Goal: Task Accomplishment & Management: Complete application form

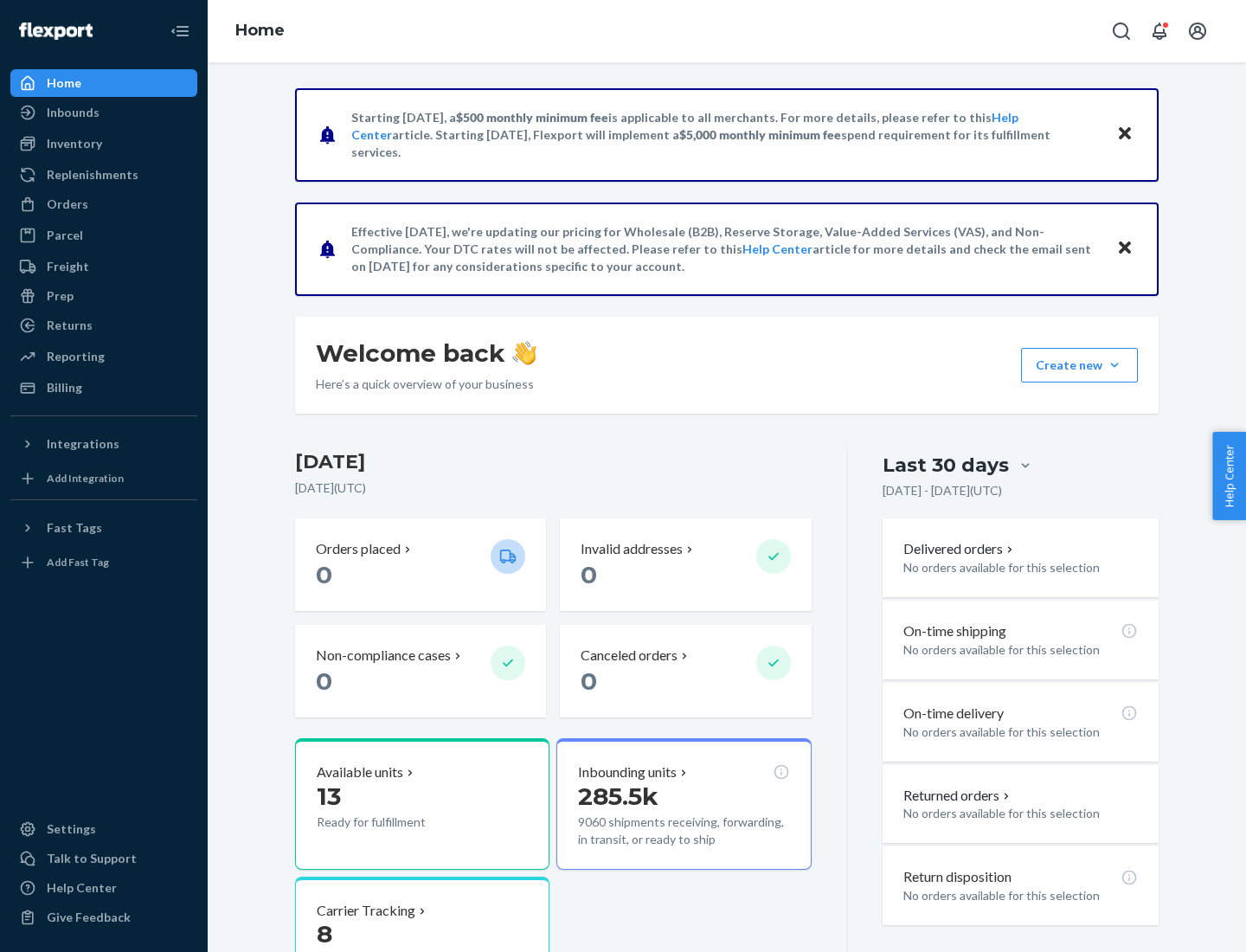
click at [1115, 365] on button "Create new Create new inbound Create new order Create new product" at bounding box center [1079, 365] width 117 height 35
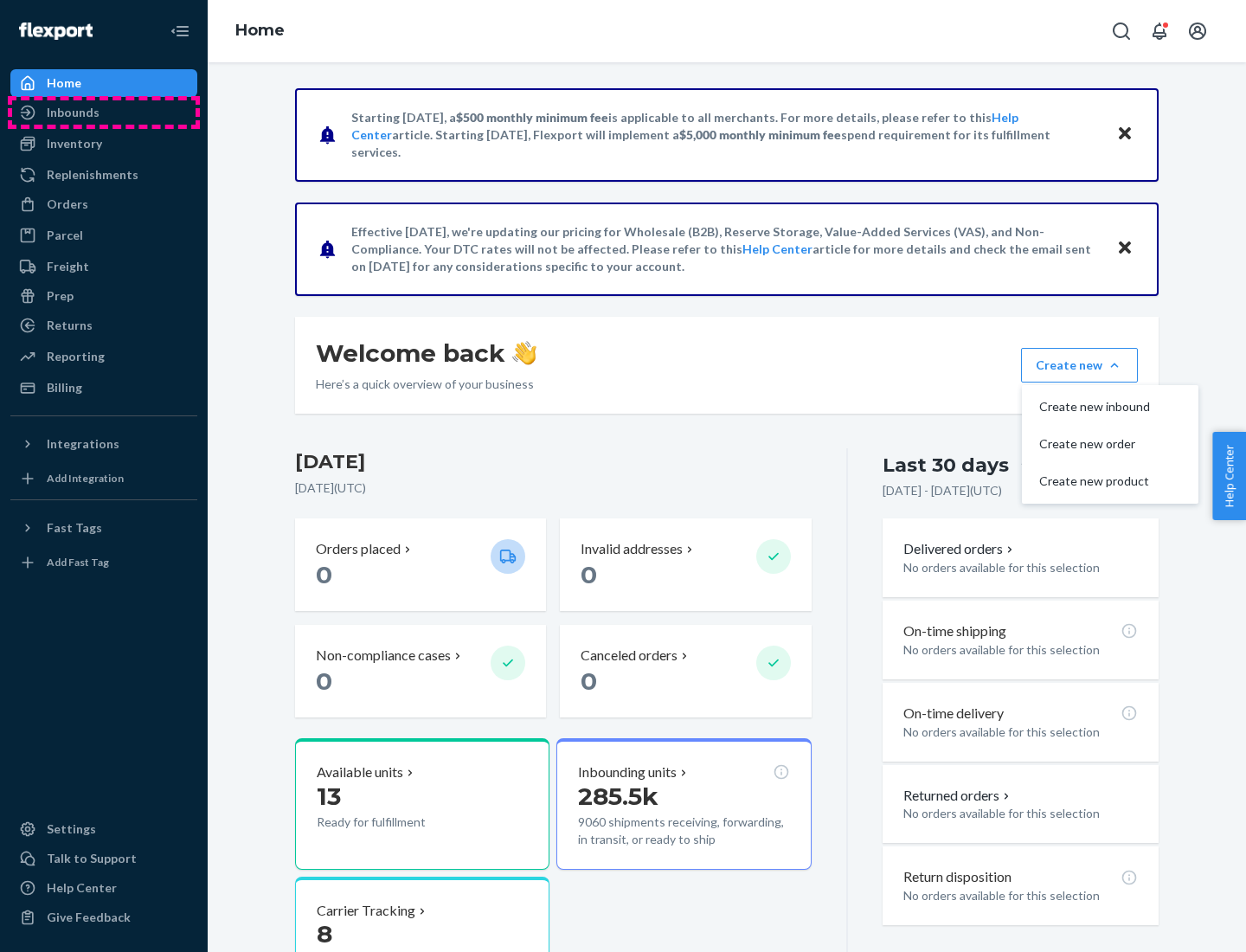
click at [104, 113] on div "Inbounds" at bounding box center [104, 113] width 184 height 24
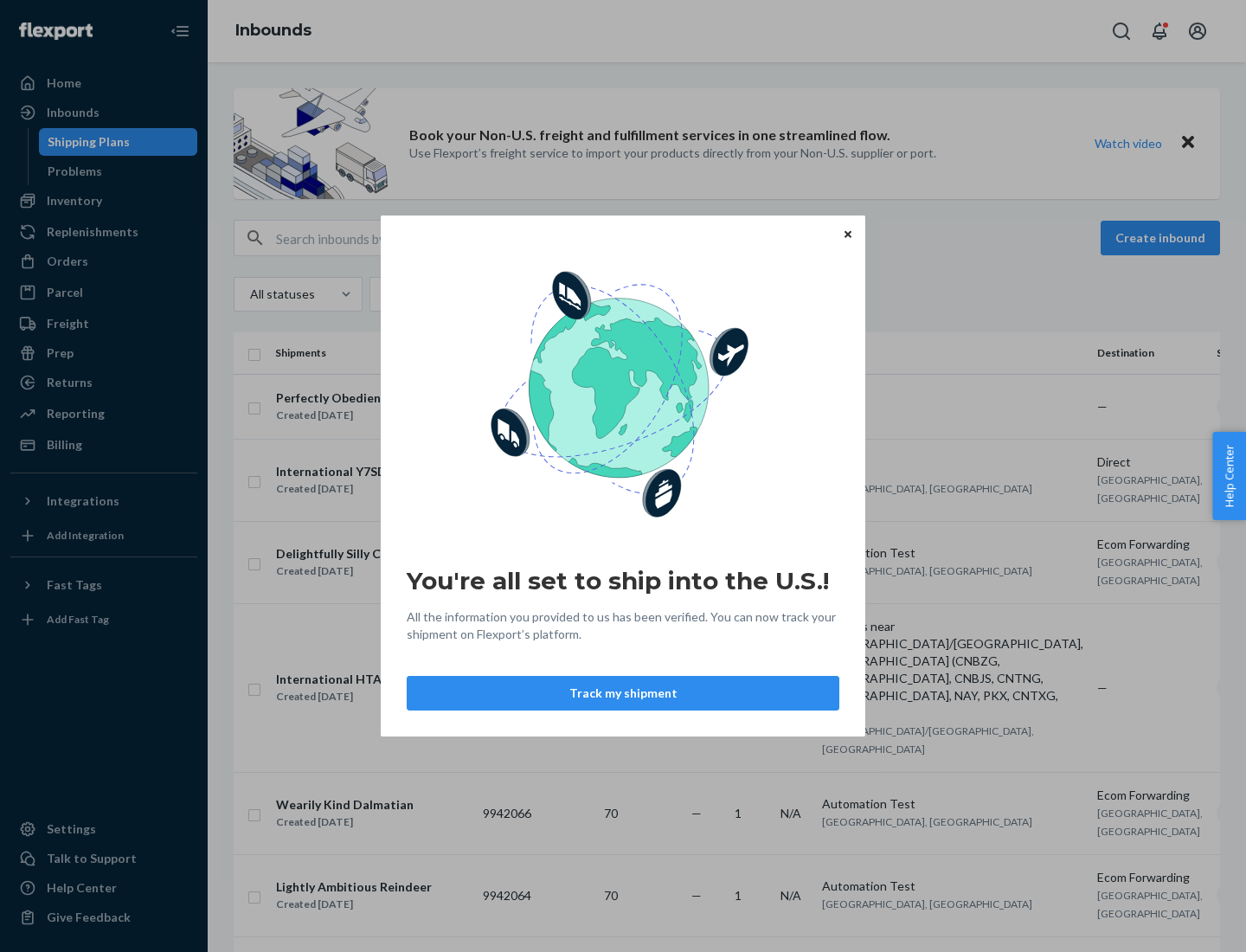
click at [104, 200] on div "You're all set to ship into the U.S.! All the information you provided to us ha…" at bounding box center [623, 476] width 1246 height 952
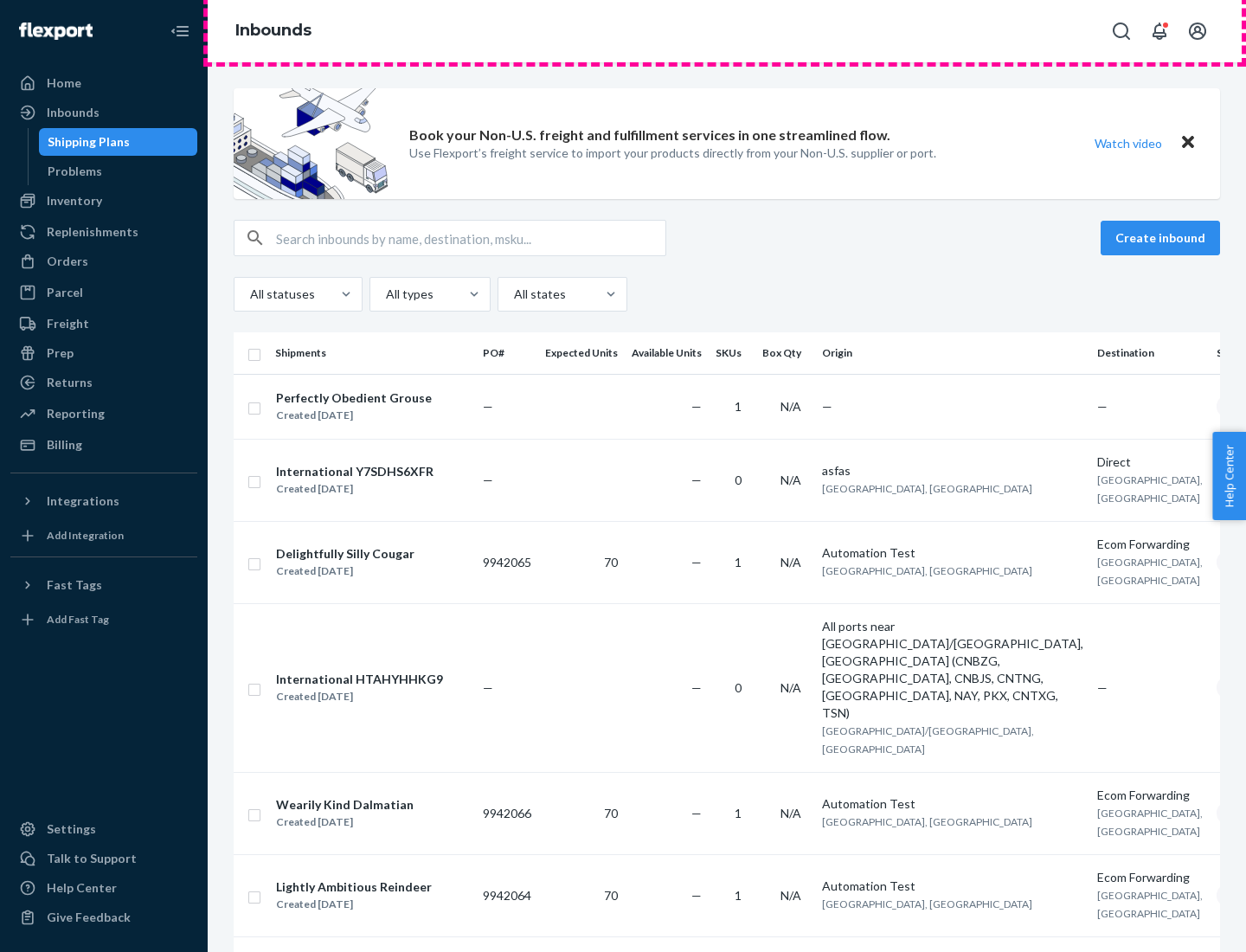
click at [727, 31] on div "Inbounds" at bounding box center [727, 31] width 1039 height 62
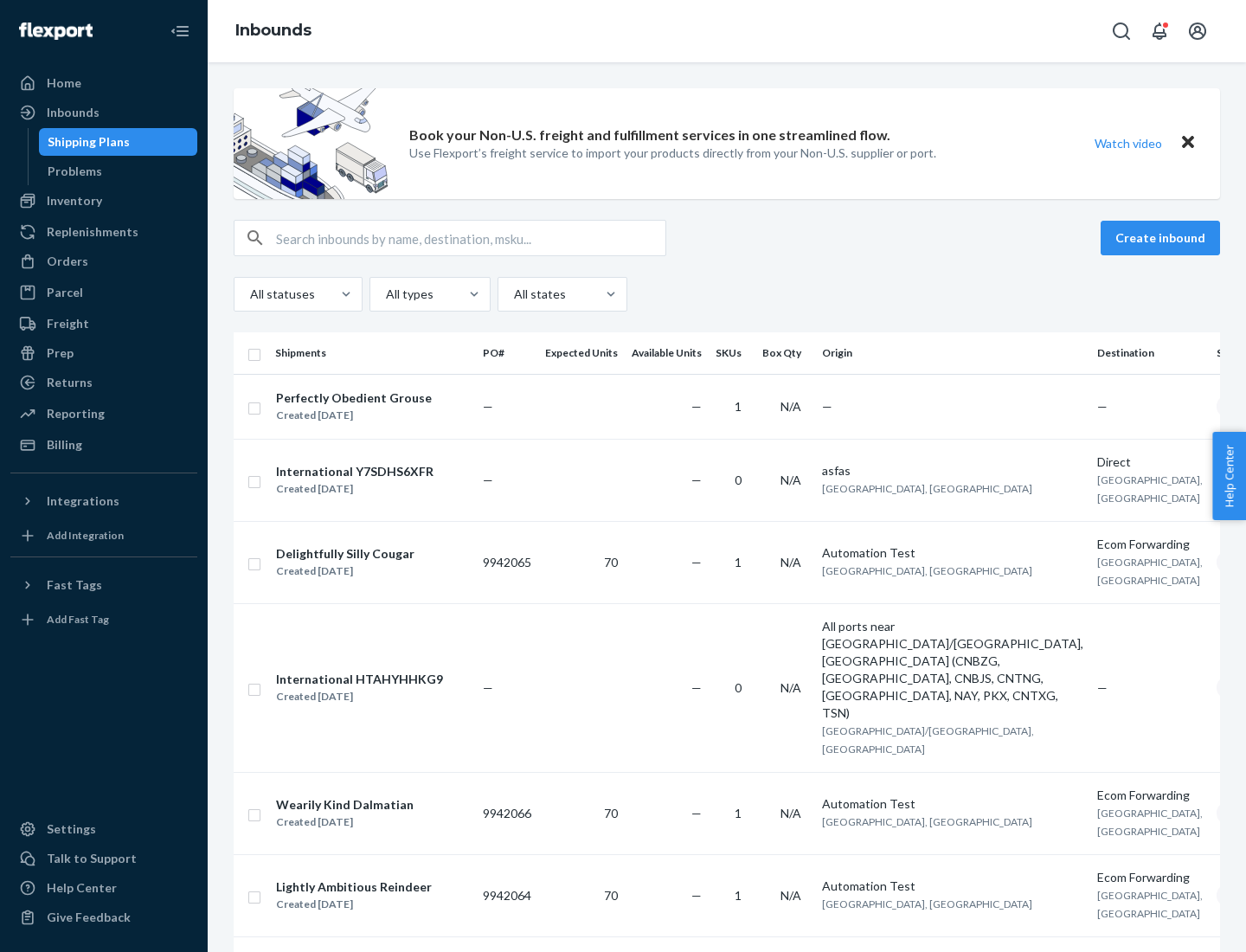
click at [727, 31] on div "Inbounds" at bounding box center [727, 31] width 1039 height 62
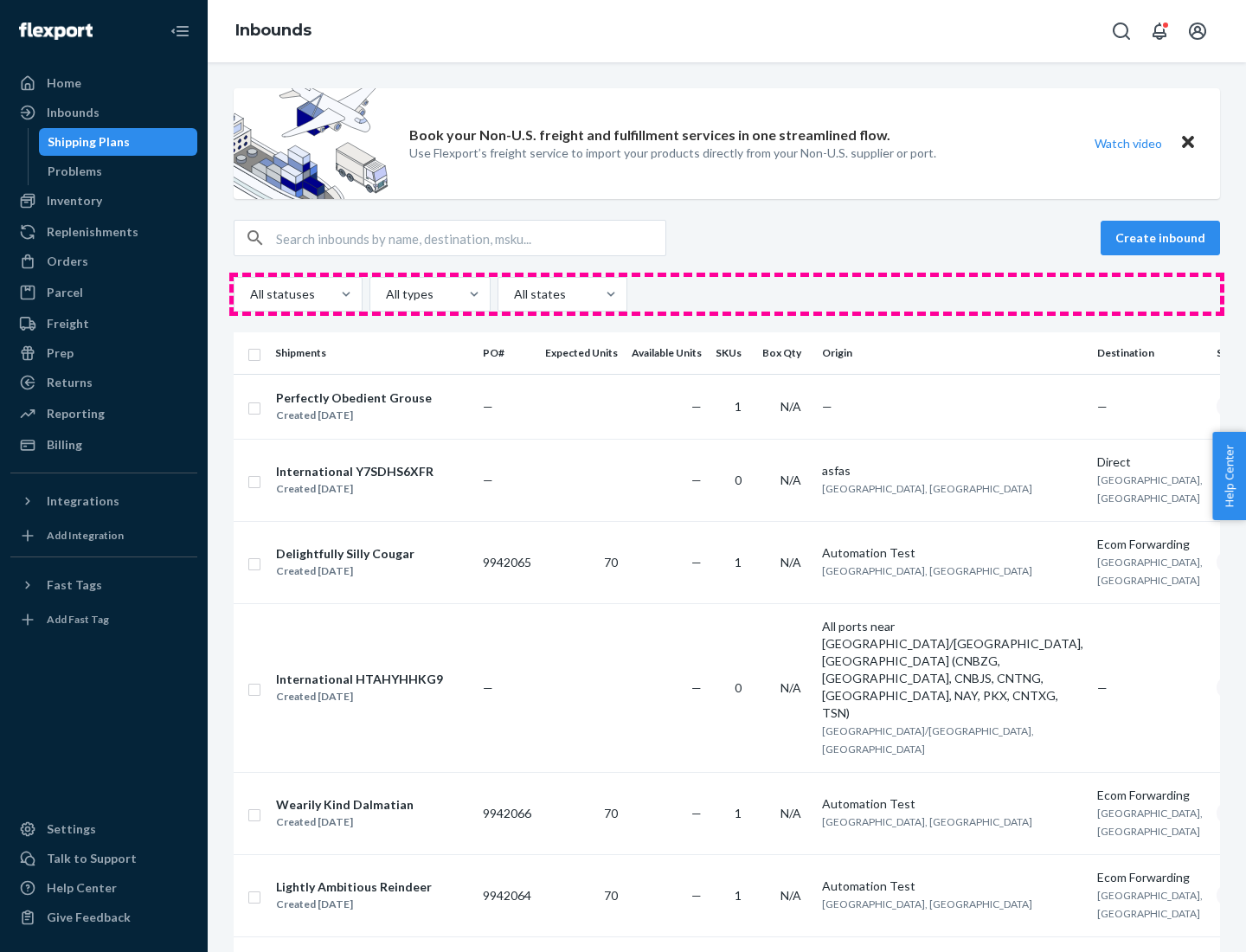
click at [727, 294] on div "All statuses All types All states" at bounding box center [727, 294] width 986 height 35
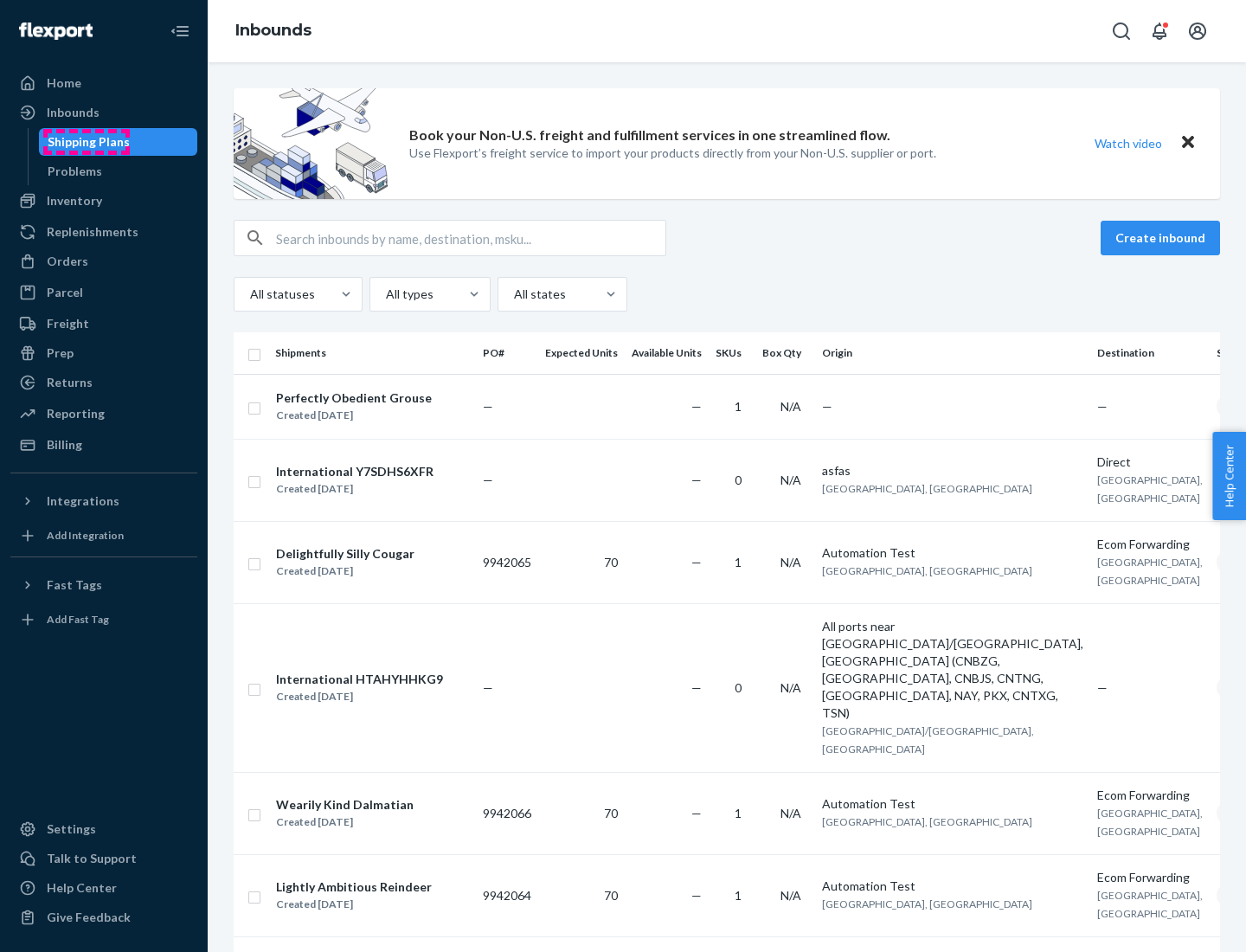
click at [86, 142] on div "Shipping Plans" at bounding box center [88, 142] width 82 height 17
click at [1163, 238] on button "Create inbound" at bounding box center [1160, 238] width 120 height 35
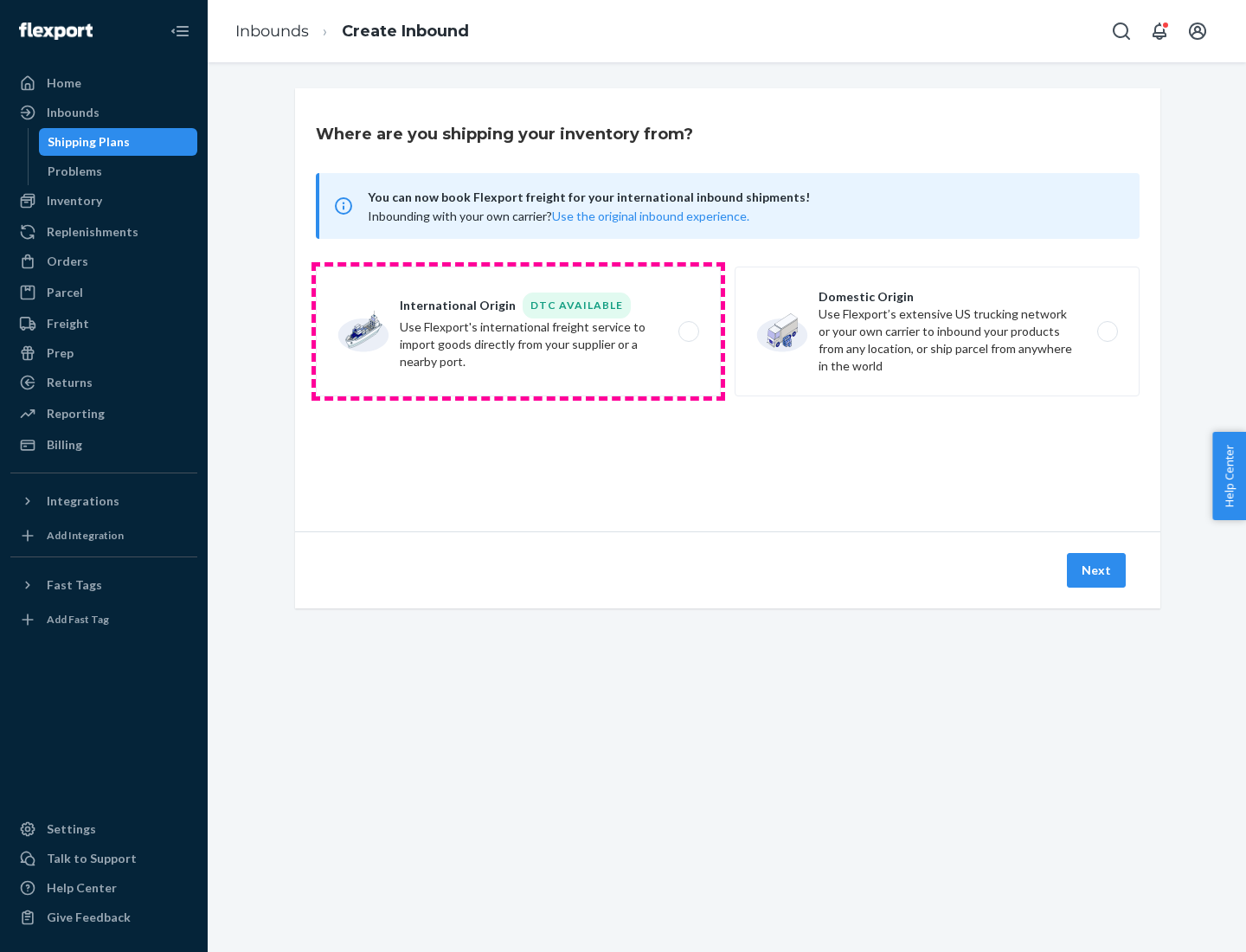
click at [519, 331] on label "International Origin DTC Available Use Flexport's international freight service…" at bounding box center [519, 331] width 405 height 130
click at [688, 331] on input "International Origin DTC Available Use Flexport's international freight service…" at bounding box center [694, 332] width 11 height 11
radio input "true"
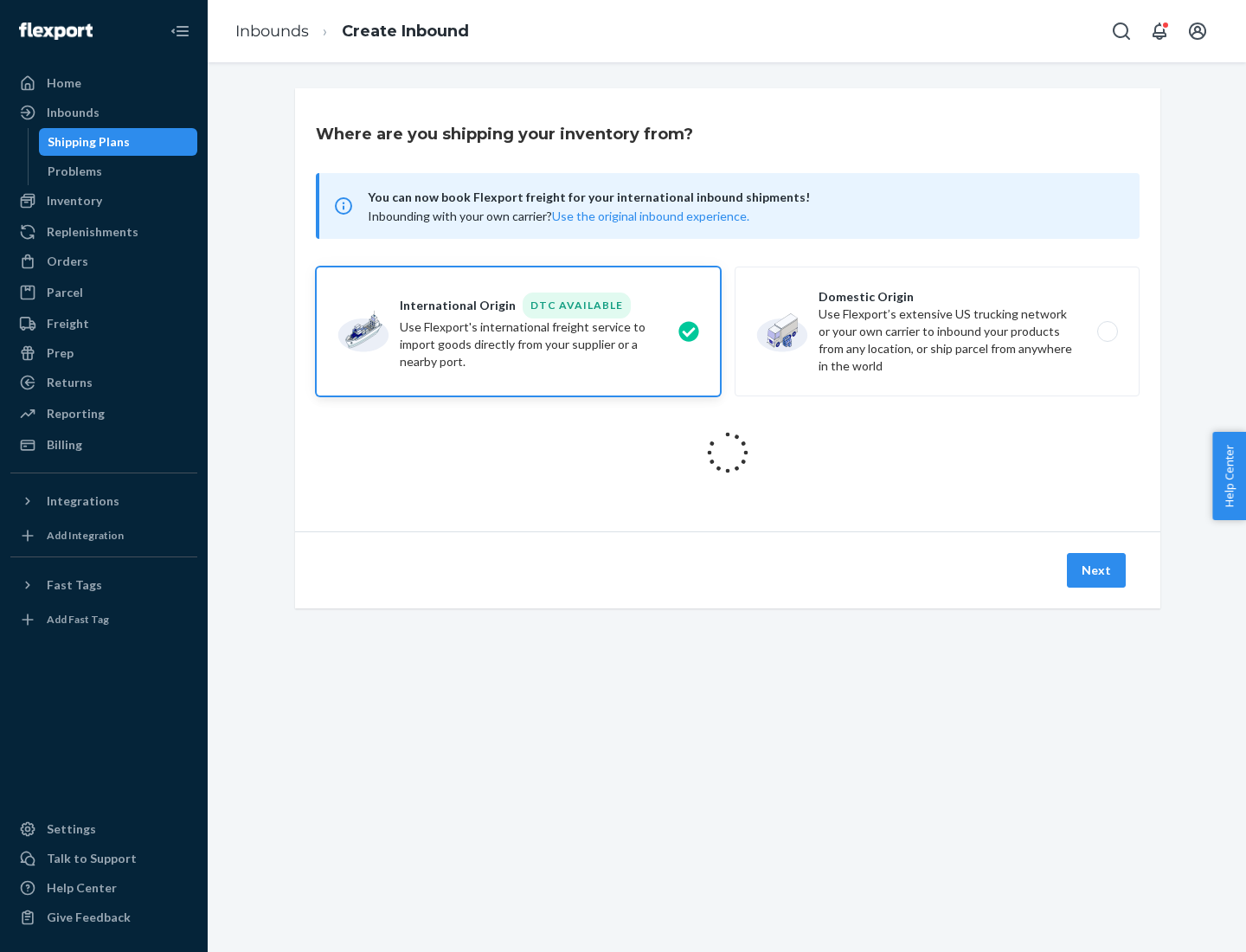
click at [727, 452] on icon at bounding box center [728, 452] width 49 height 49
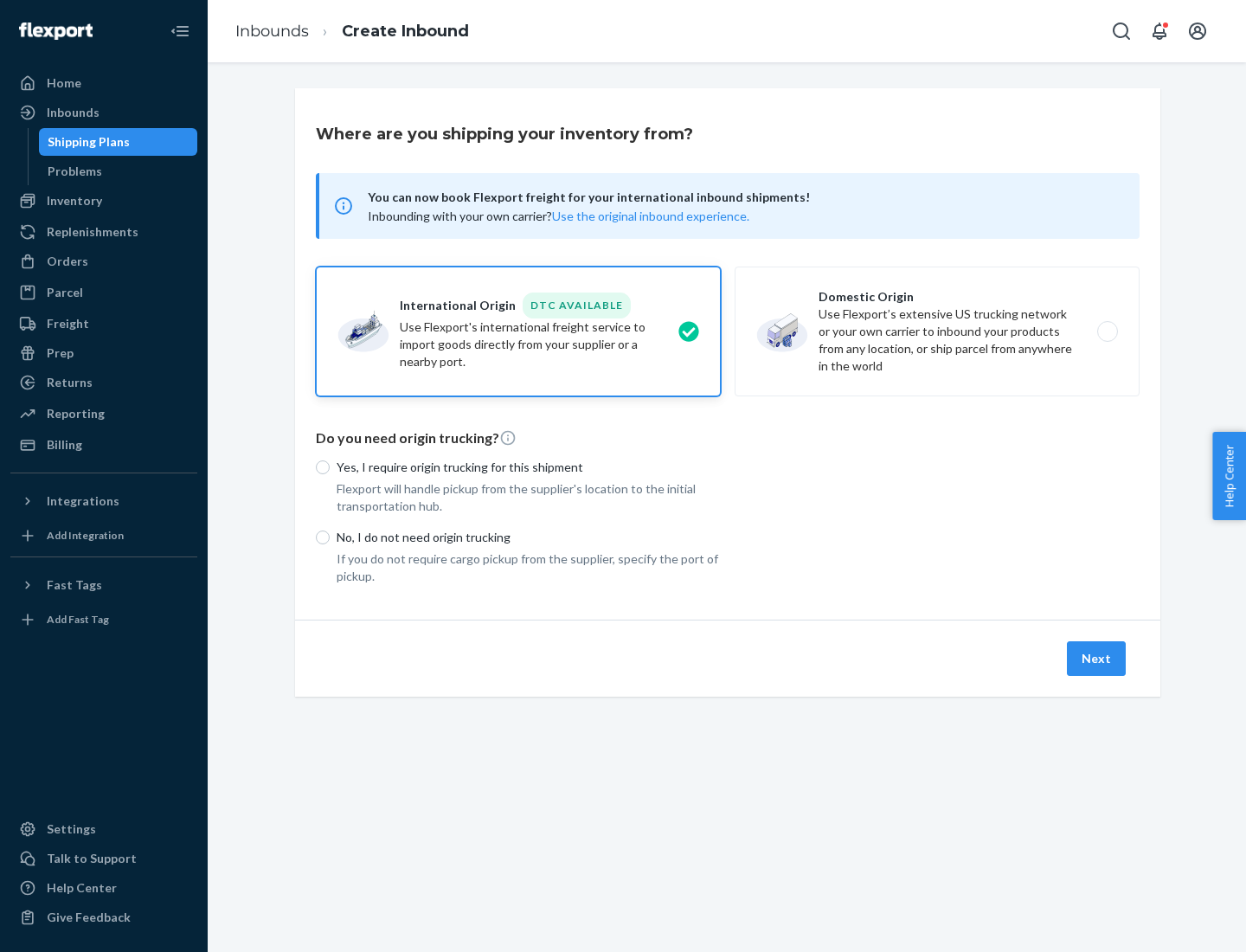
click at [529, 467] on p "Yes, I require origin trucking for this shipment" at bounding box center [529, 467] width 384 height 17
click at [329, 467] on input "Yes, I require origin trucking for this shipment" at bounding box center [323, 467] width 14 height 14
radio input "true"
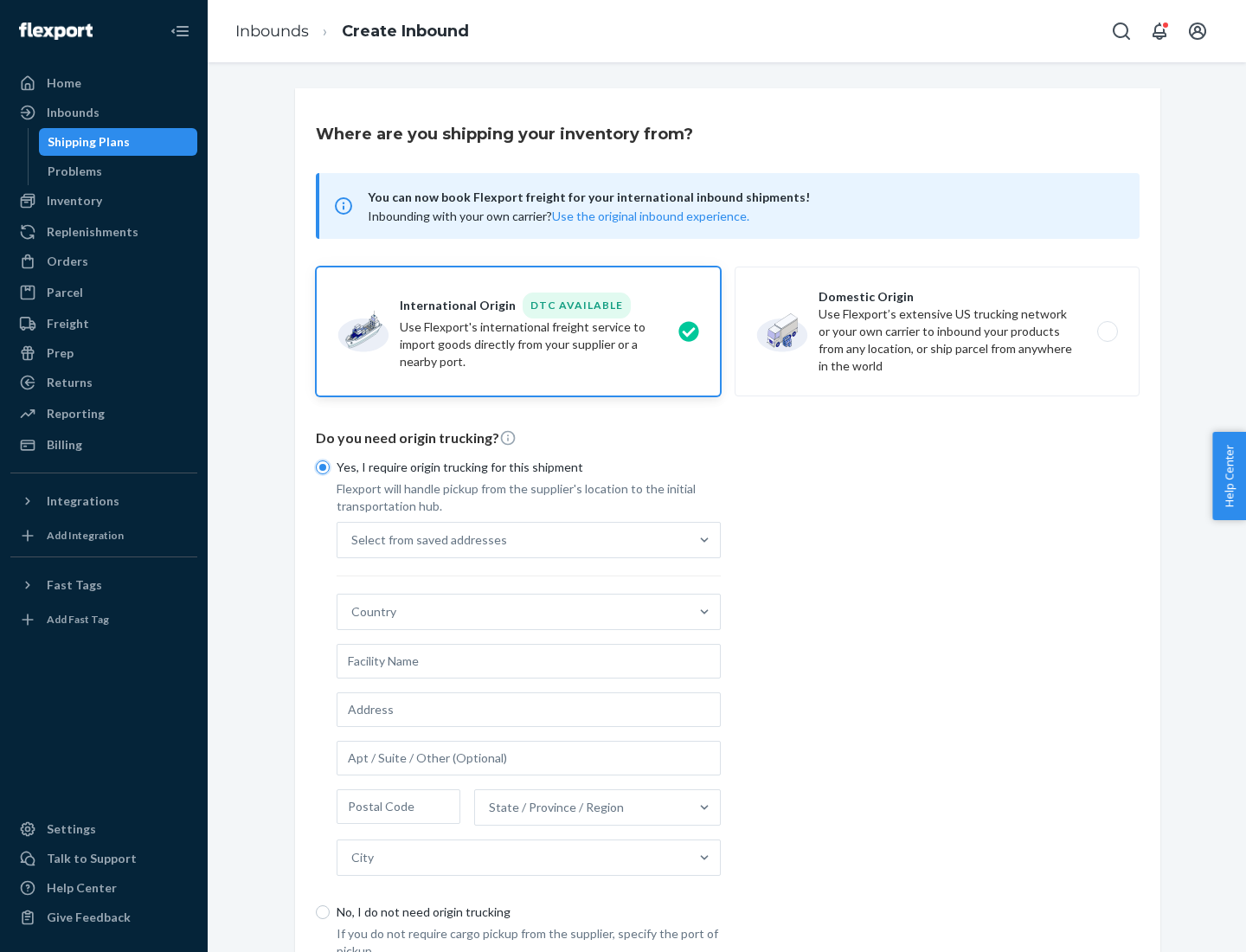
scroll to position [33, 0]
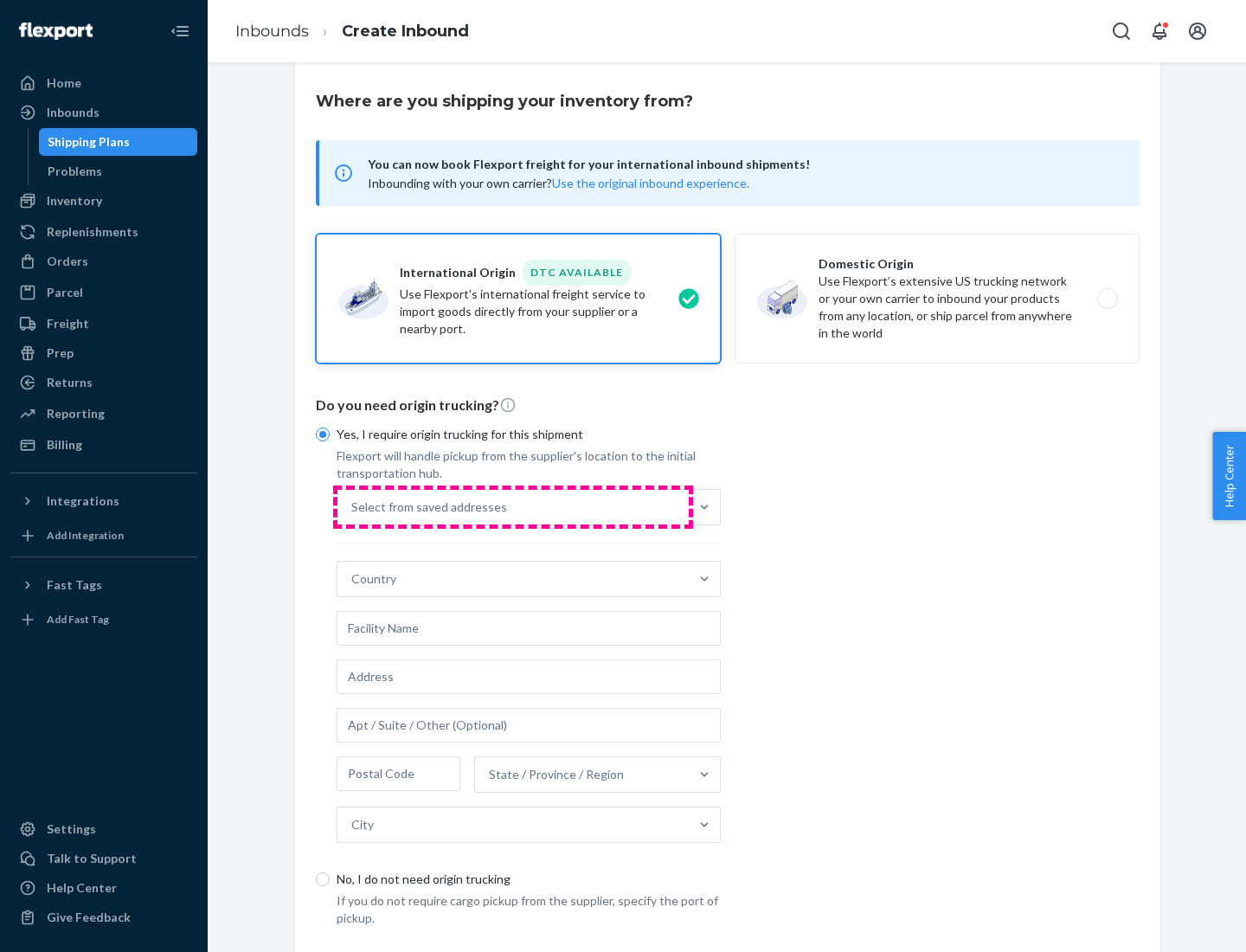
click at [513, 506] on div "Select from saved addresses" at bounding box center [513, 507] width 351 height 35
click at [353, 506] on input "Select from saved addresses" at bounding box center [352, 507] width 2 height 17
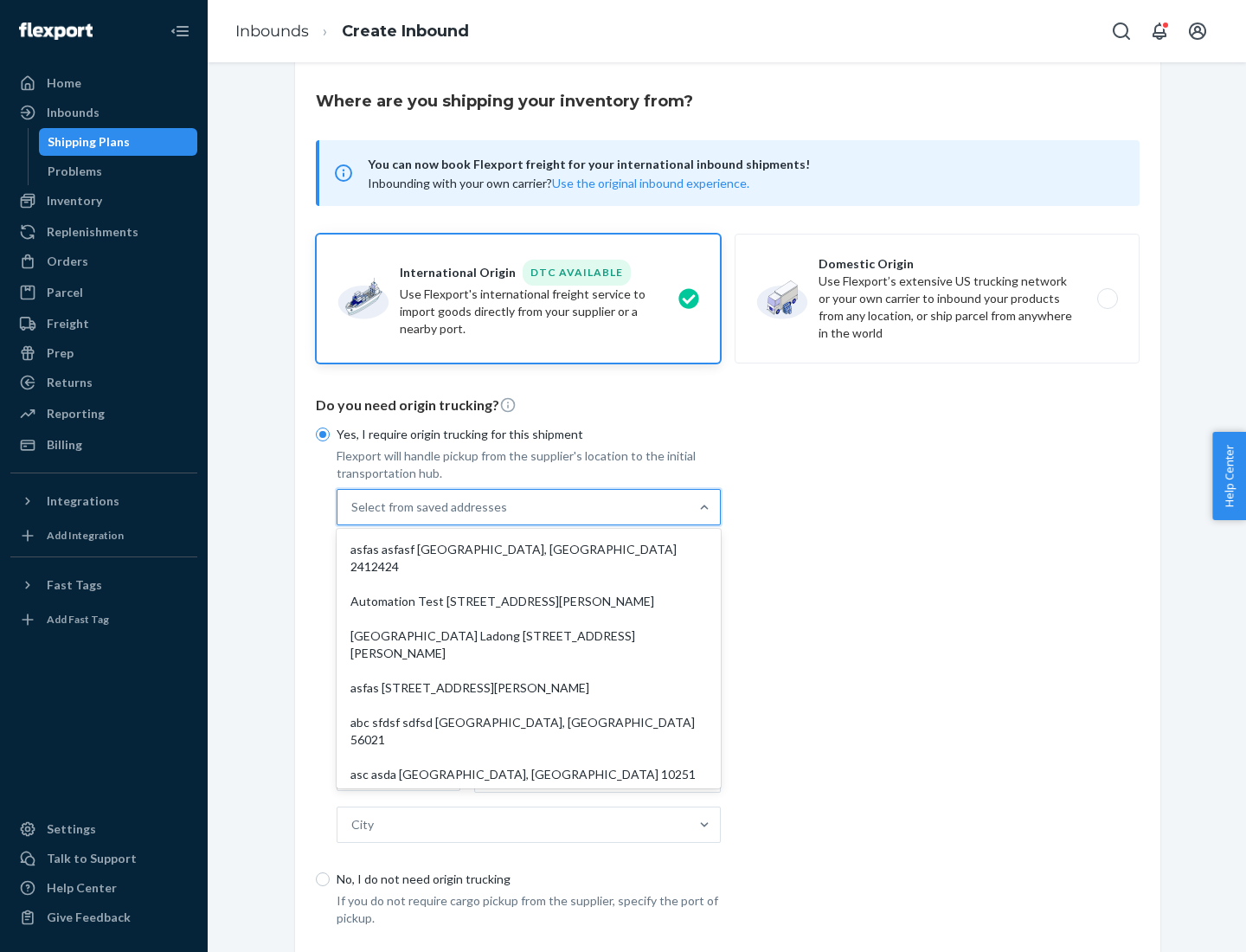
scroll to position [75, 0]
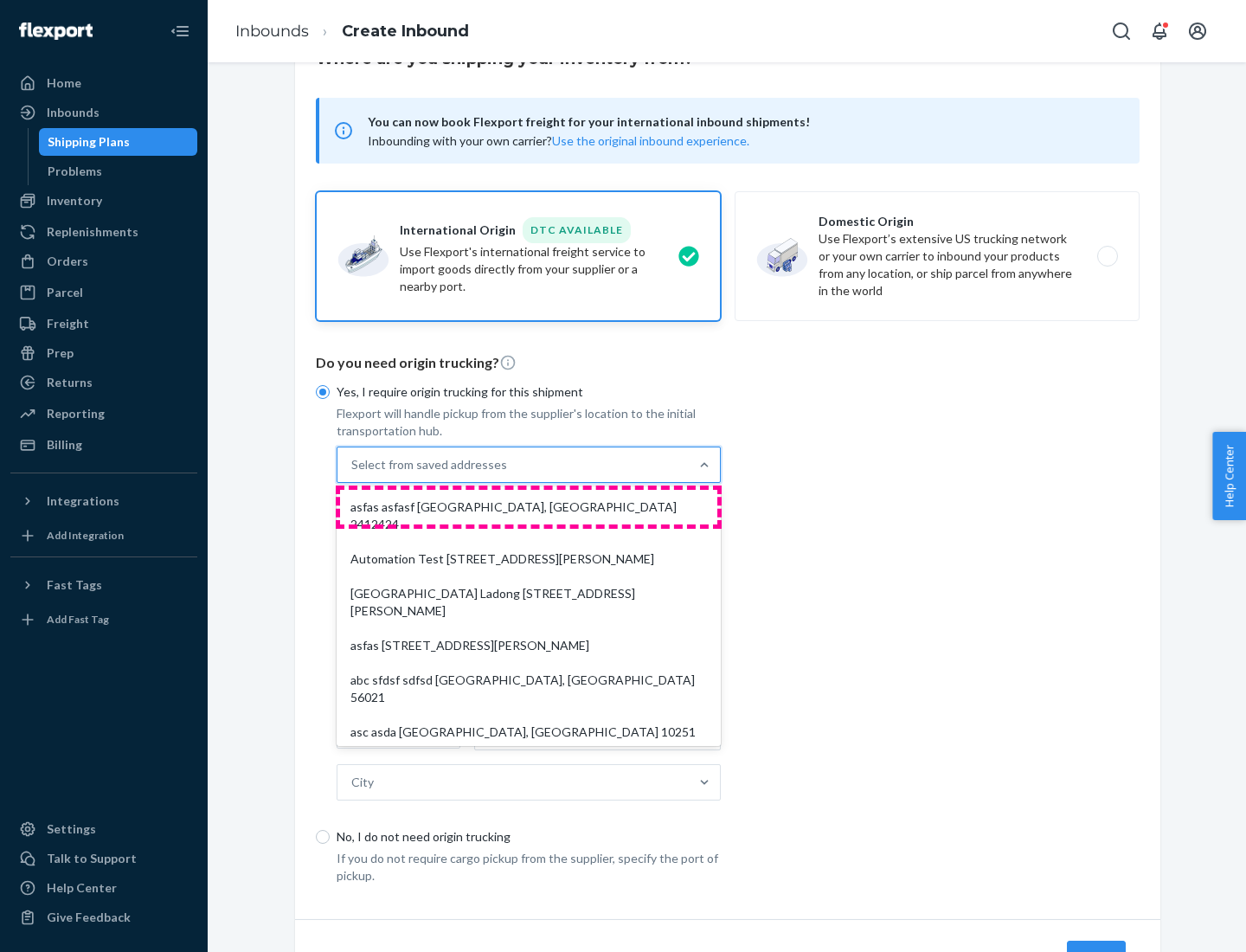
click at [529, 506] on div "asfas asfasf [GEOGRAPHIC_DATA], [GEOGRAPHIC_DATA] 2412424" at bounding box center [528, 516] width 377 height 52
click at [353, 473] on input "option asfas asfasf [GEOGRAPHIC_DATA], [GEOGRAPHIC_DATA] 2412424 focused, 1 of …" at bounding box center [352, 465] width 2 height 17
type input "asfas"
type input "asfasf"
type input "2412424"
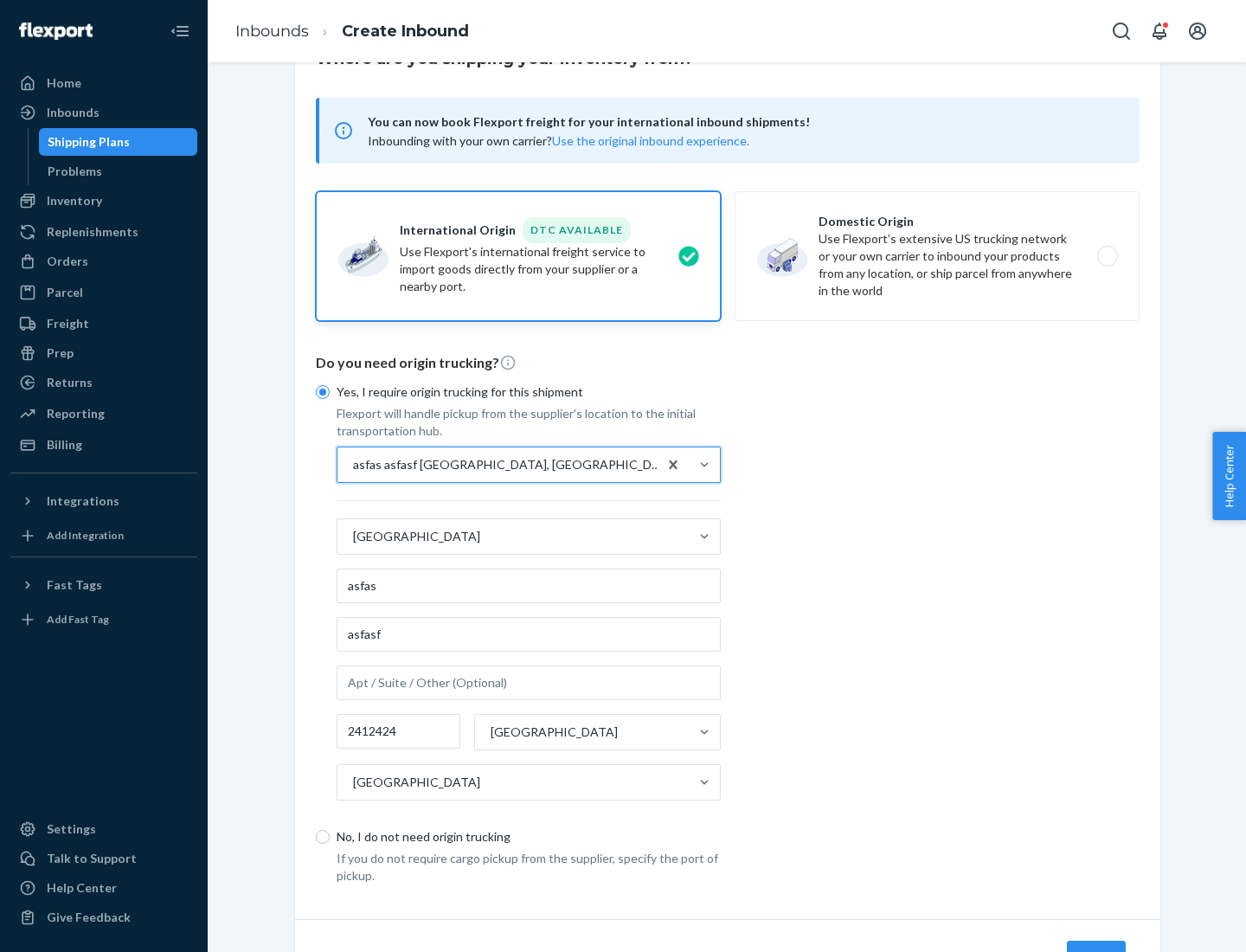
scroll to position [161, 0]
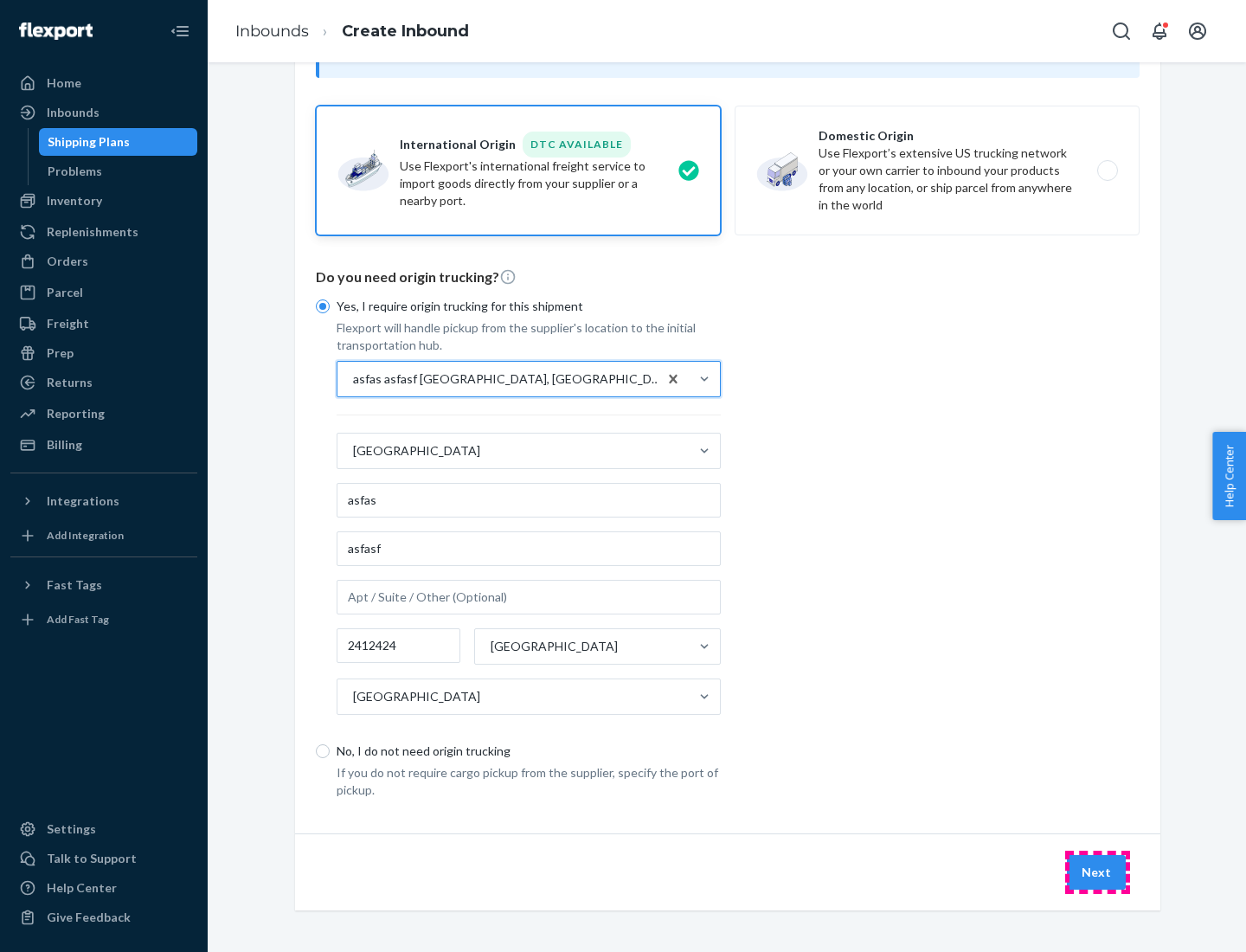
click at [1097, 871] on button "Next" at bounding box center [1096, 872] width 59 height 35
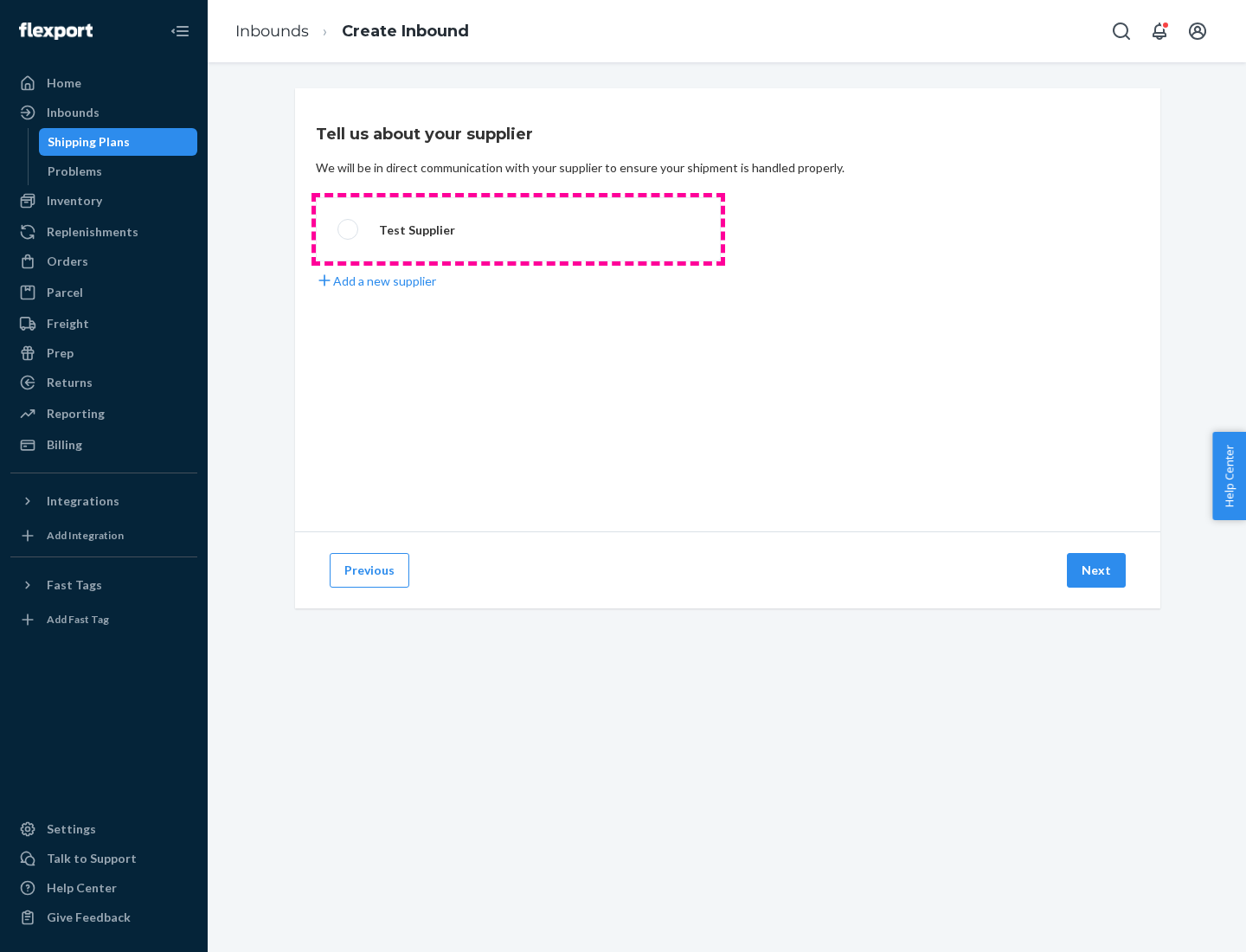
click at [519, 230] on label "Test Supplier" at bounding box center [519, 230] width 405 height 64
click at [349, 230] on input "Test Supplier" at bounding box center [343, 230] width 11 height 11
radio input "true"
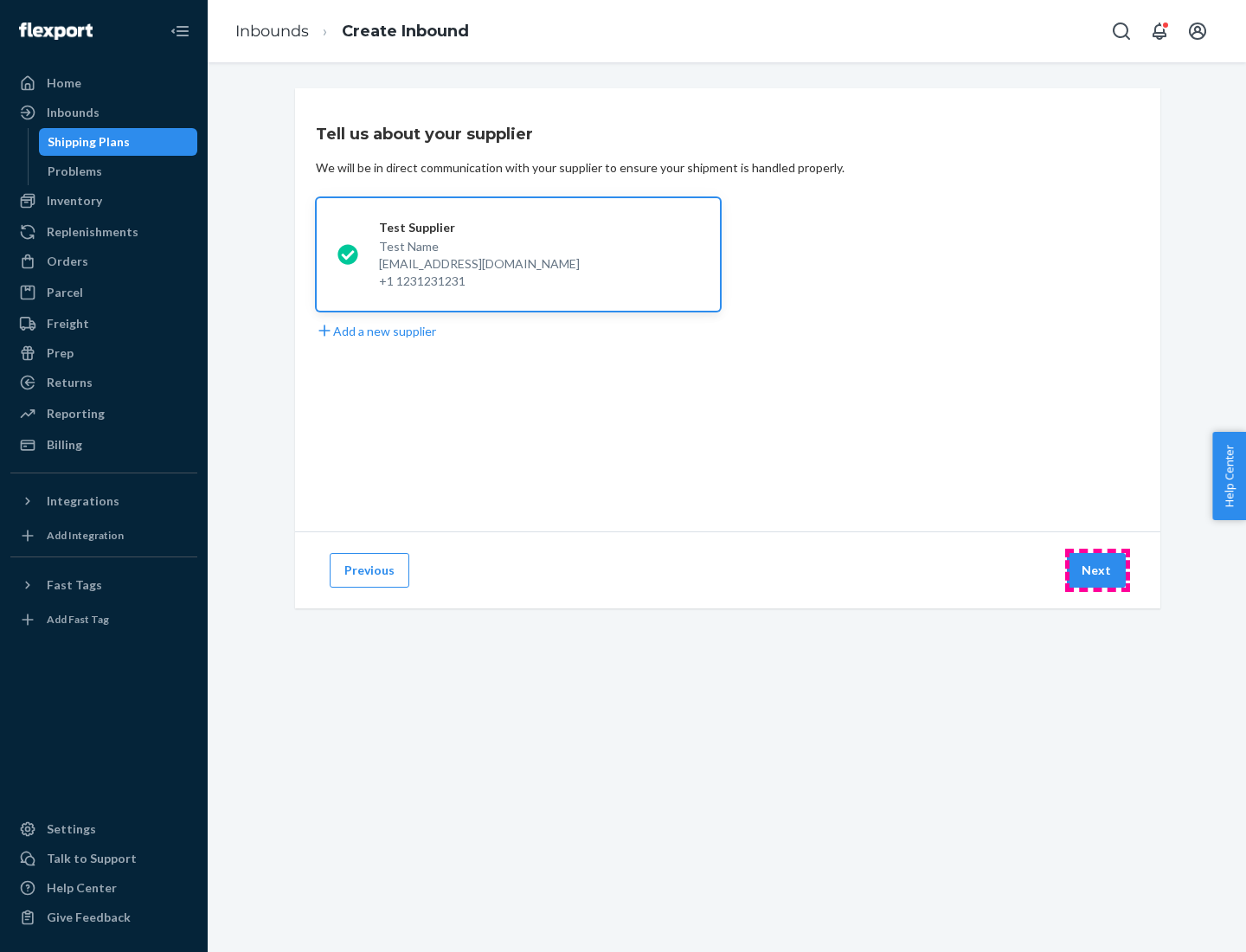
click at [1097, 570] on button "Next" at bounding box center [1096, 570] width 59 height 35
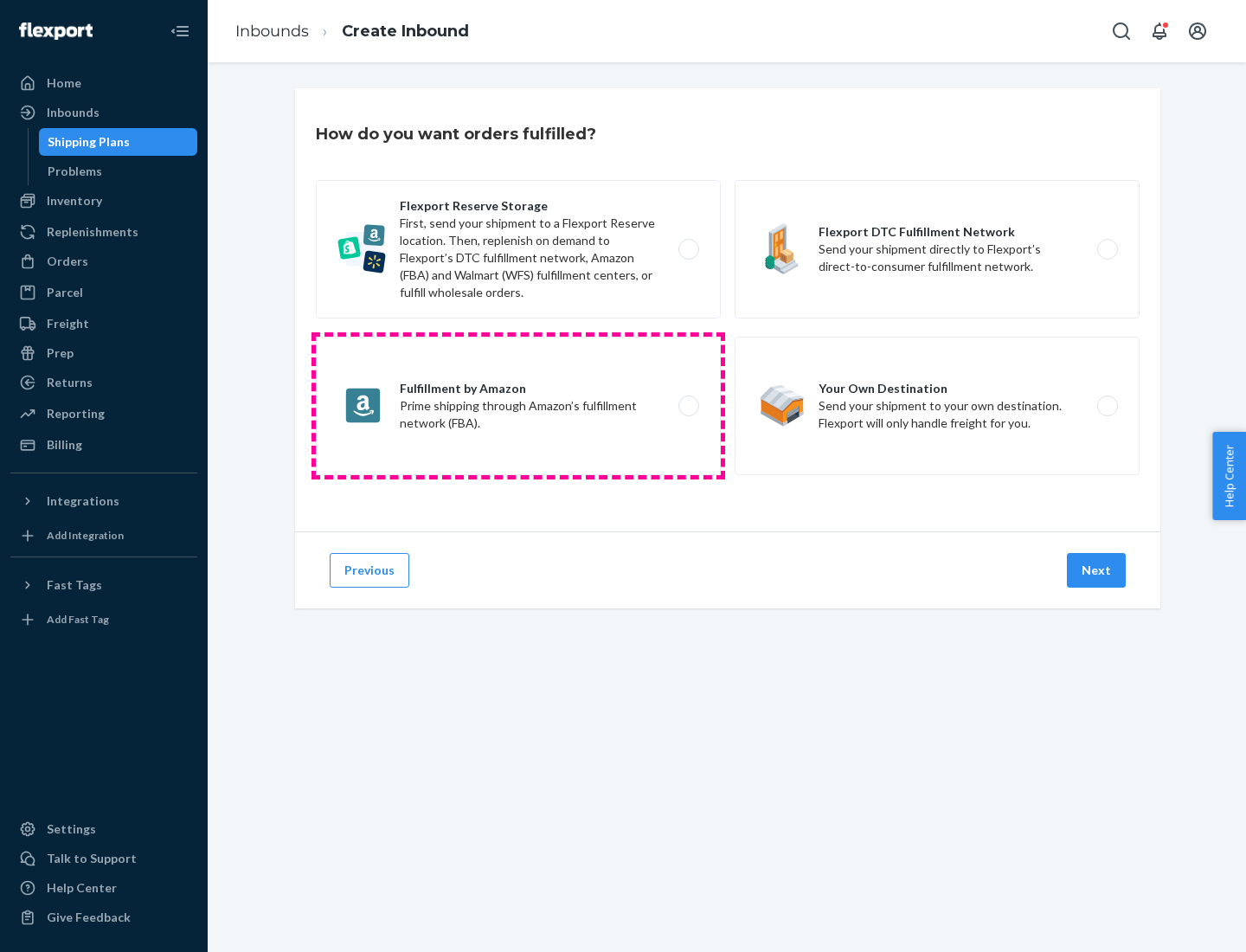
click at [519, 405] on label "Fulfillment by Amazon Prime shipping through Amazon’s fulfillment network (FBA)." at bounding box center [519, 405] width 405 height 138
click at [688, 405] on input "Fulfillment by Amazon Prime shipping through Amazon’s fulfillment network (FBA)." at bounding box center [694, 406] width 11 height 11
radio input "true"
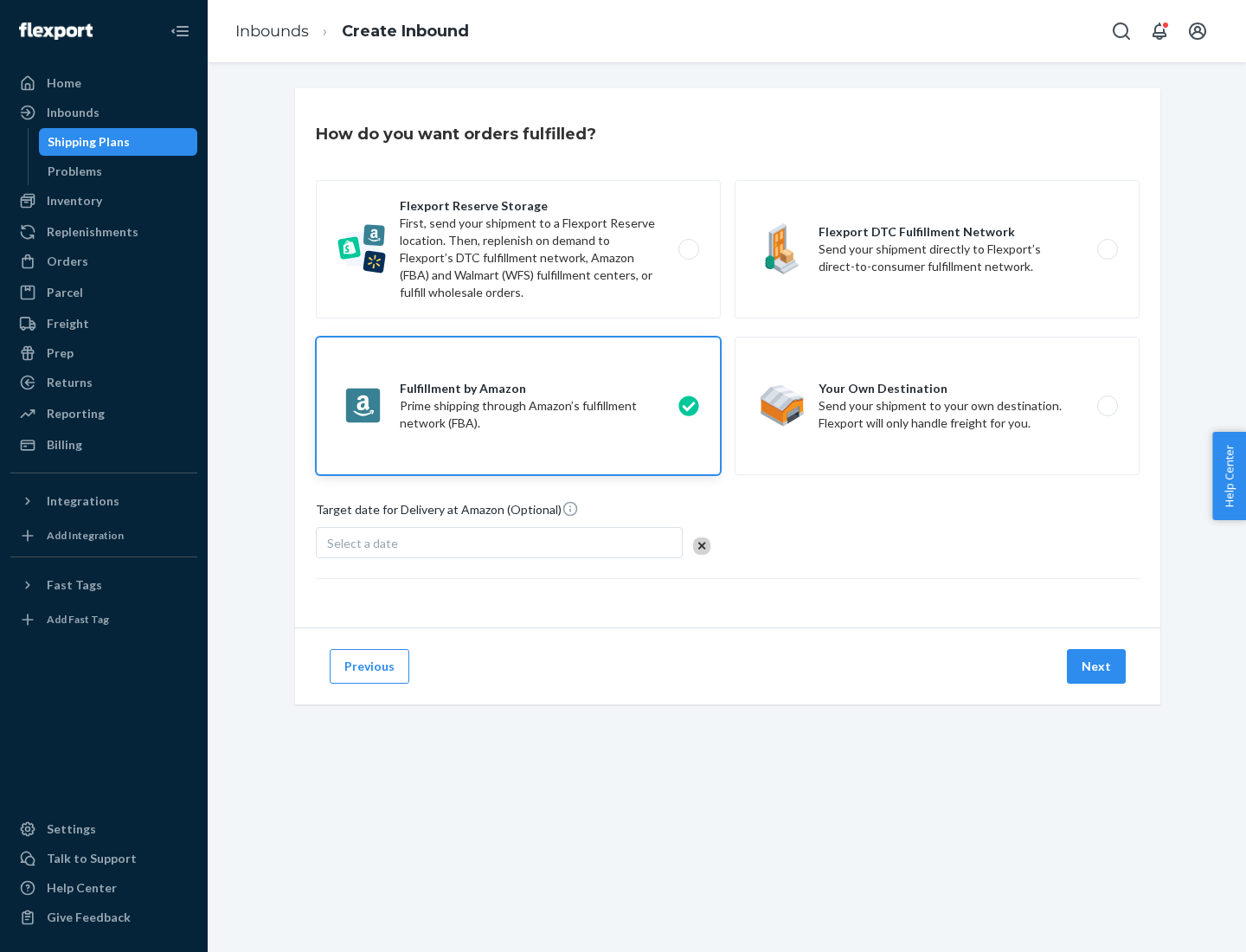
click at [1097, 666] on button "Next" at bounding box center [1096, 666] width 59 height 35
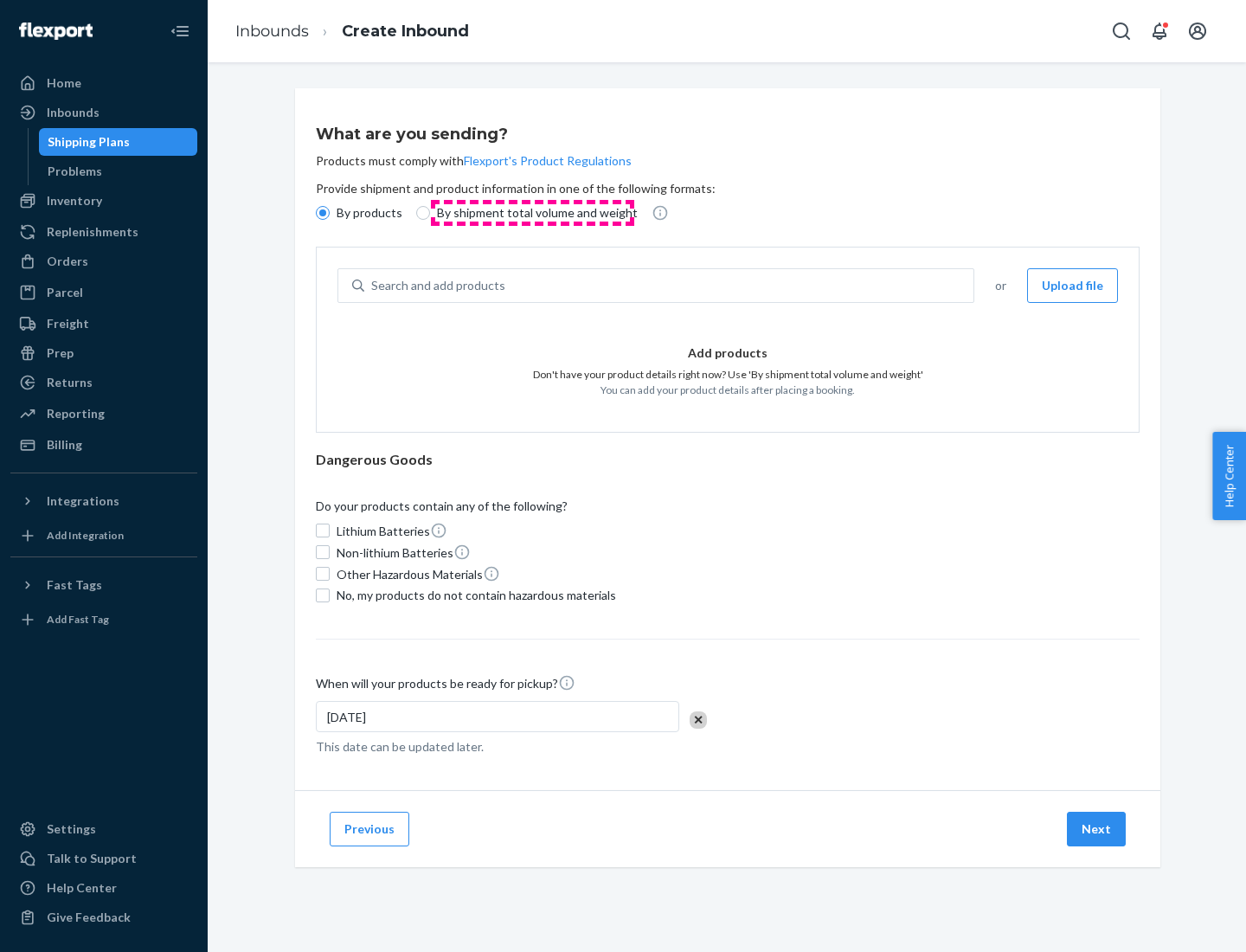
click at [533, 213] on p "By shipment total volume and weight" at bounding box center [536, 213] width 200 height 17
click at [430, 213] on input "By shipment total volume and weight" at bounding box center [423, 213] width 14 height 14
radio input "true"
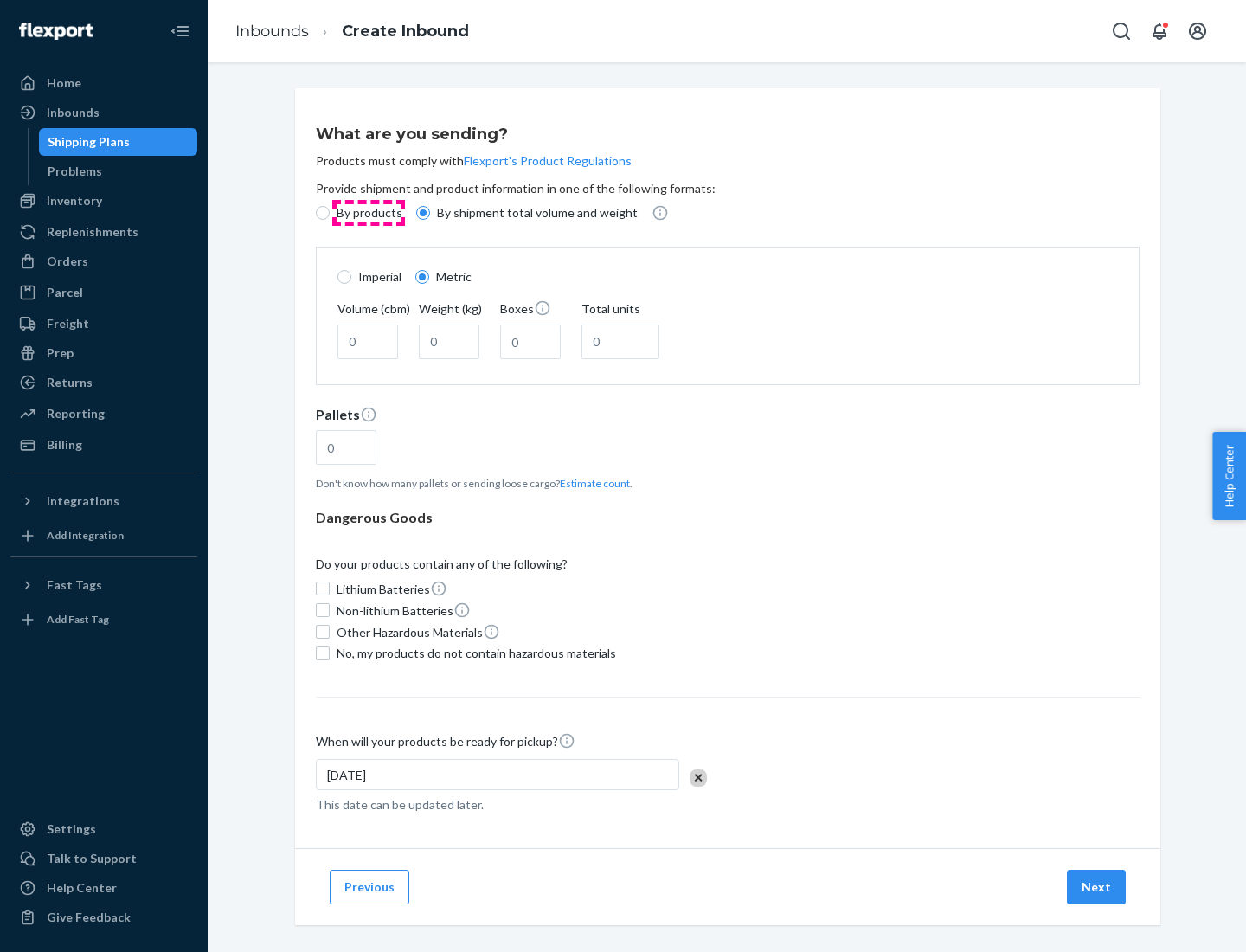
click at [368, 213] on p "By products" at bounding box center [370, 213] width 66 height 17
click at [329, 213] on input "By products" at bounding box center [323, 213] width 14 height 14
radio input "true"
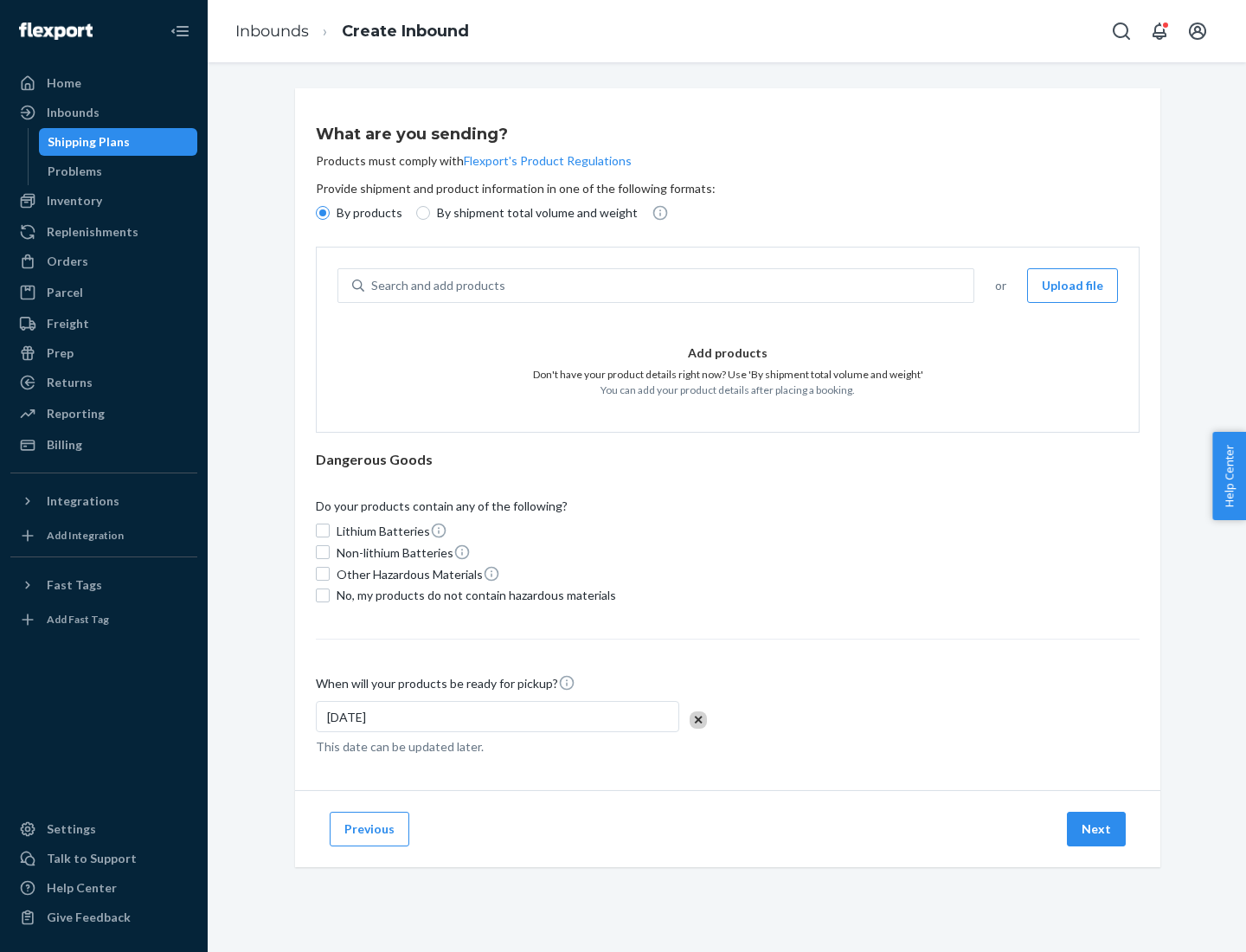
click at [670, 285] on div "Search and add products" at bounding box center [668, 285] width 609 height 31
click at [373, 285] on input "Search and add products" at bounding box center [373, 285] width 2 height 17
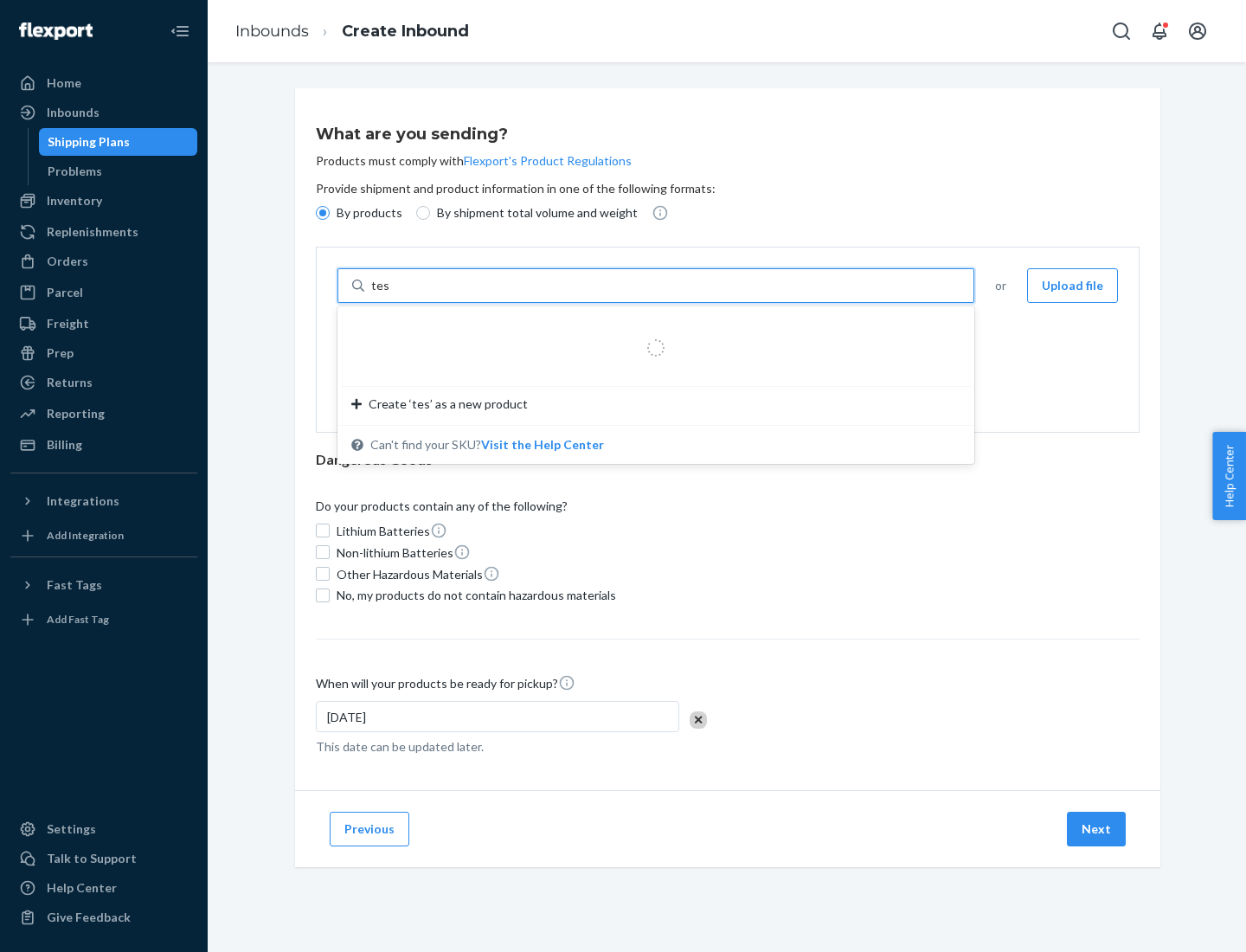
type input "test"
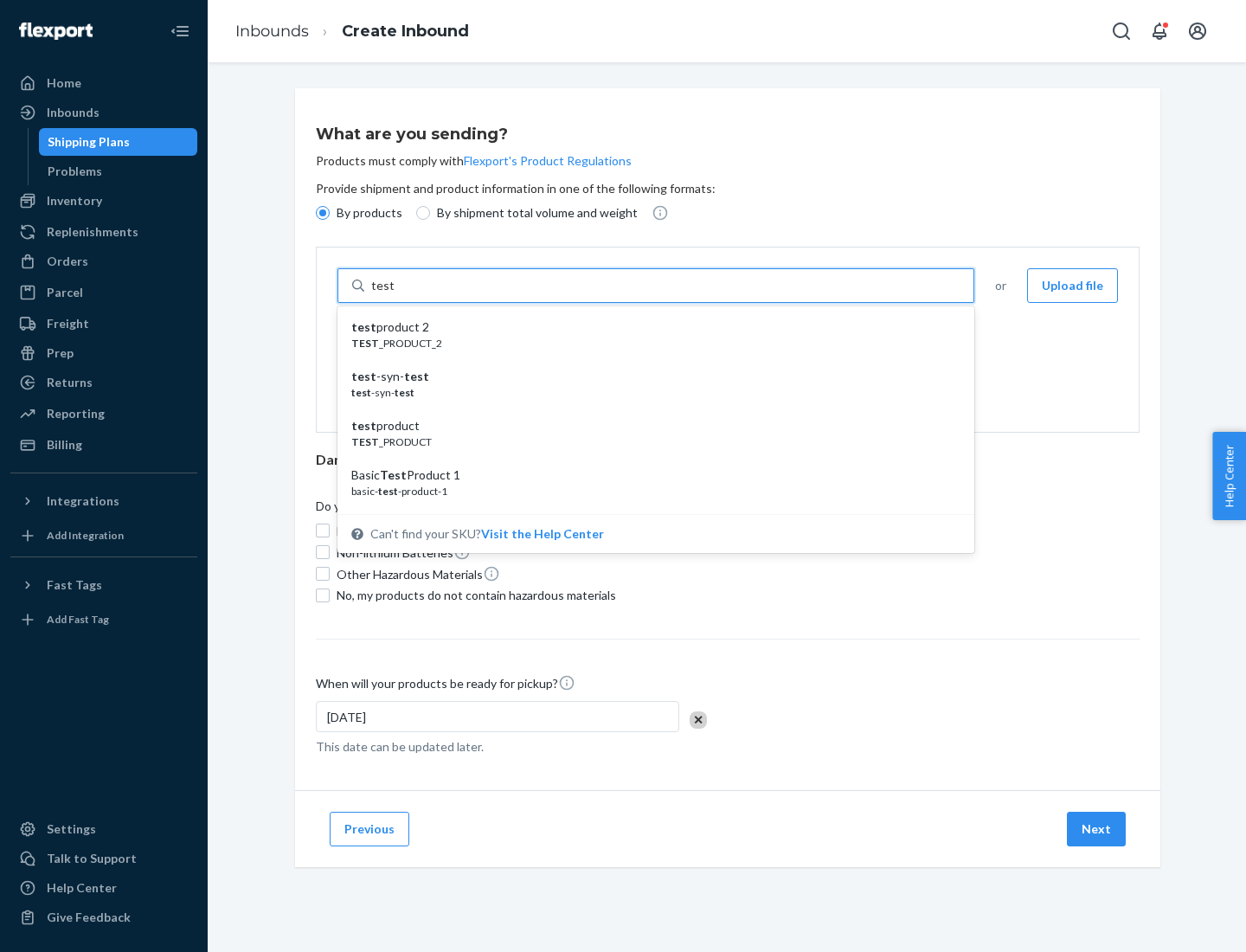
click at [650, 327] on div "test product 2" at bounding box center [648, 326] width 596 height 17
click at [393, 294] on input "test" at bounding box center [383, 285] width 23 height 17
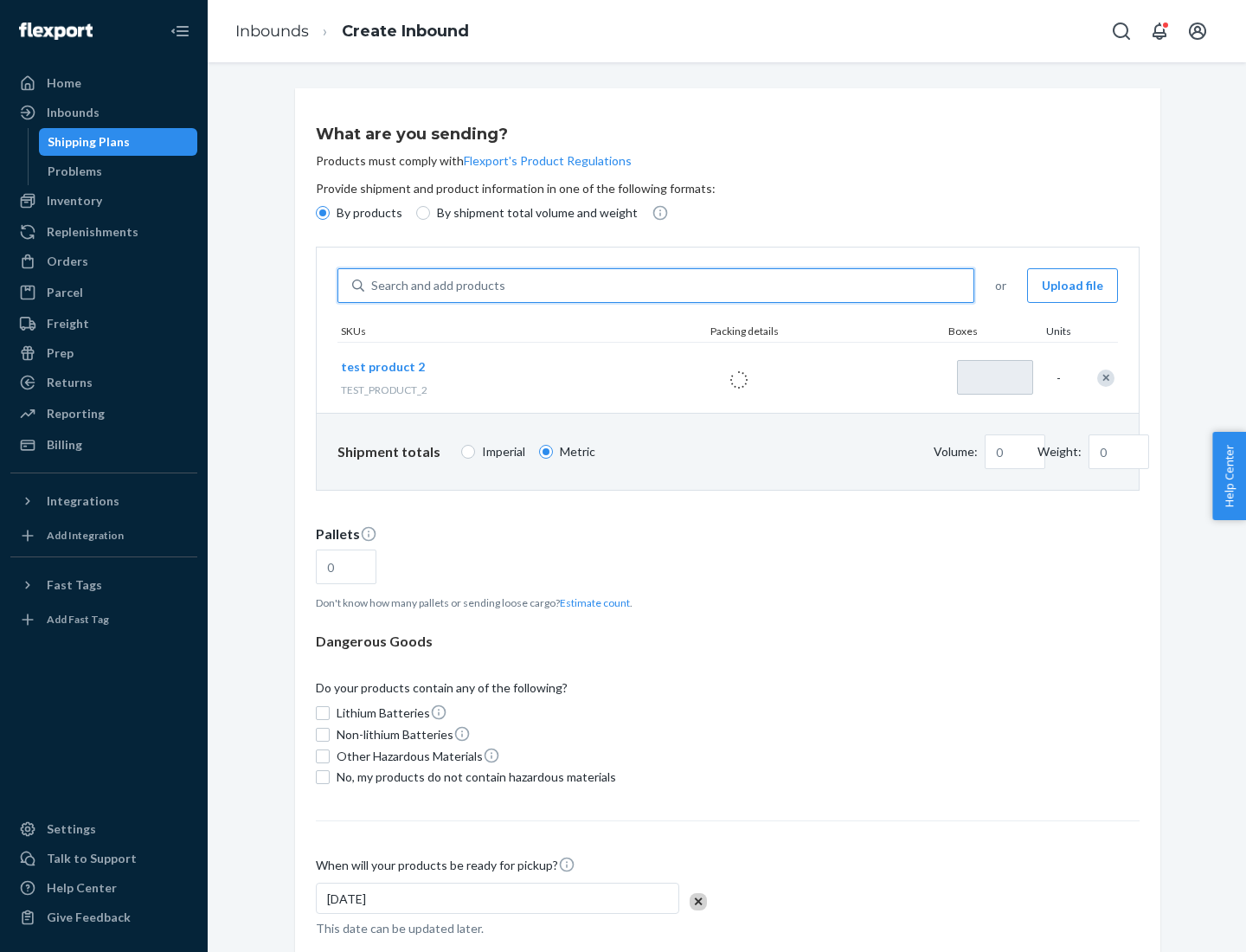
type input "1"
type input "0.02"
type input "22.23"
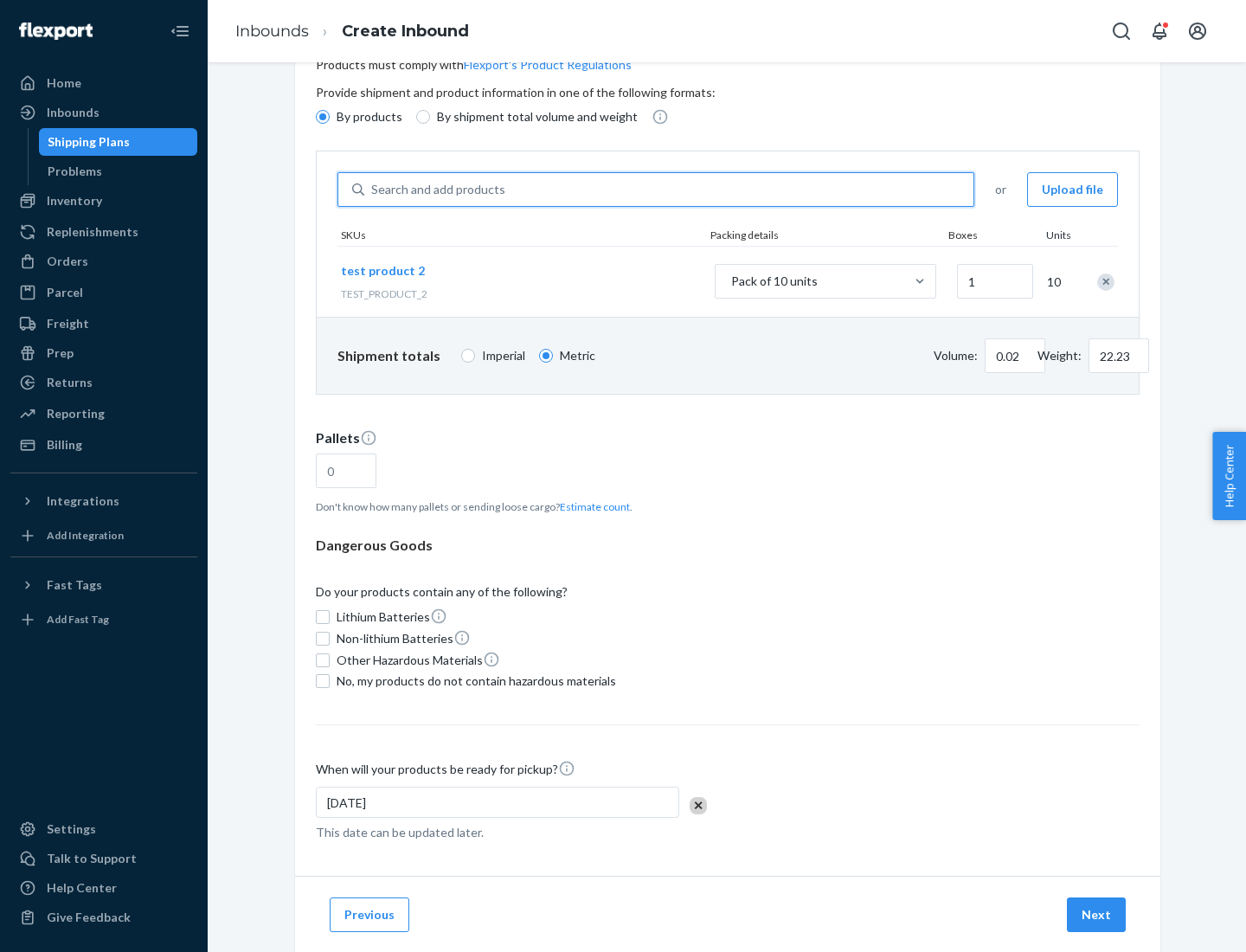
click at [591, 506] on button "Estimate count" at bounding box center [595, 507] width 70 height 15
type input "1"
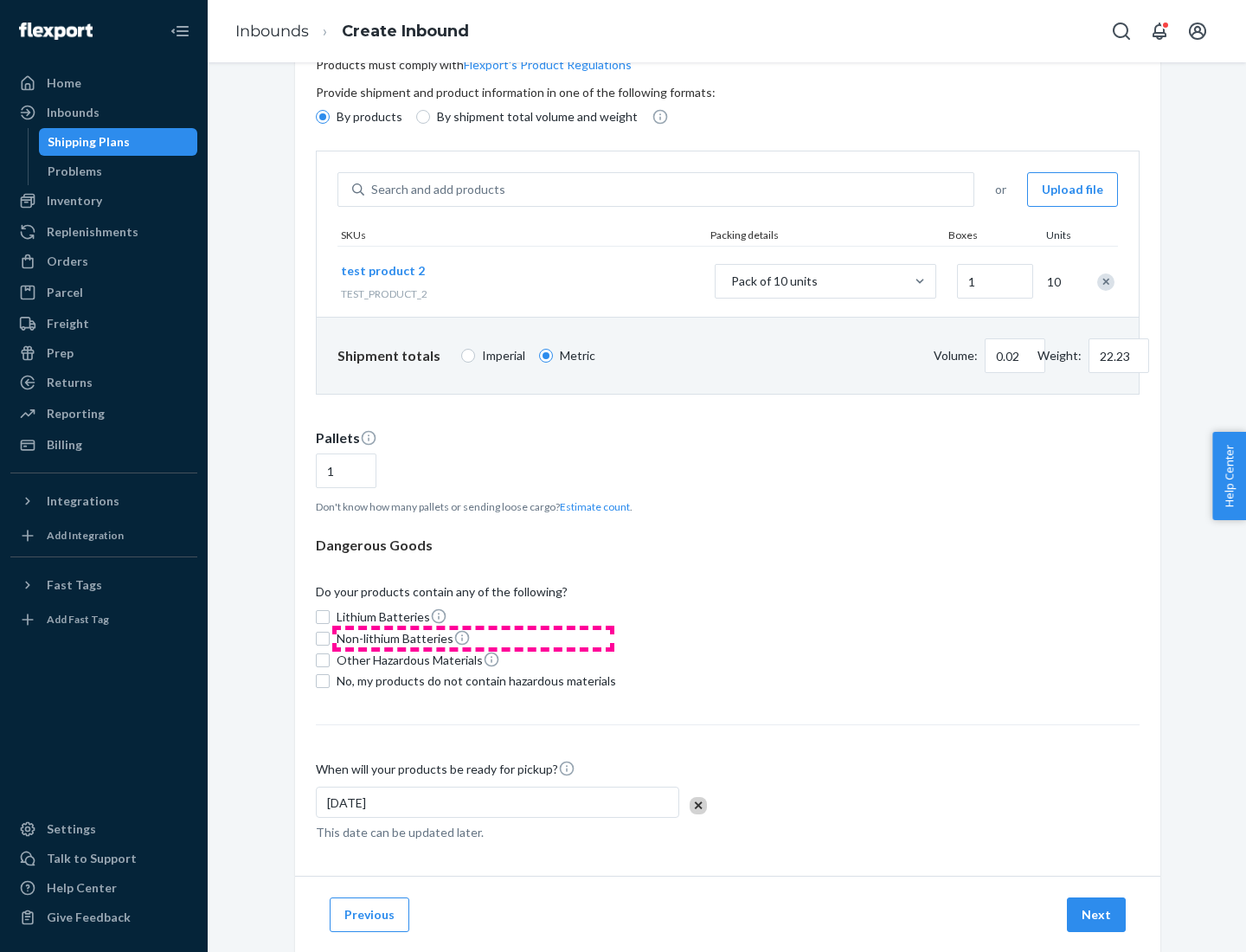
scroll to position [138, 0]
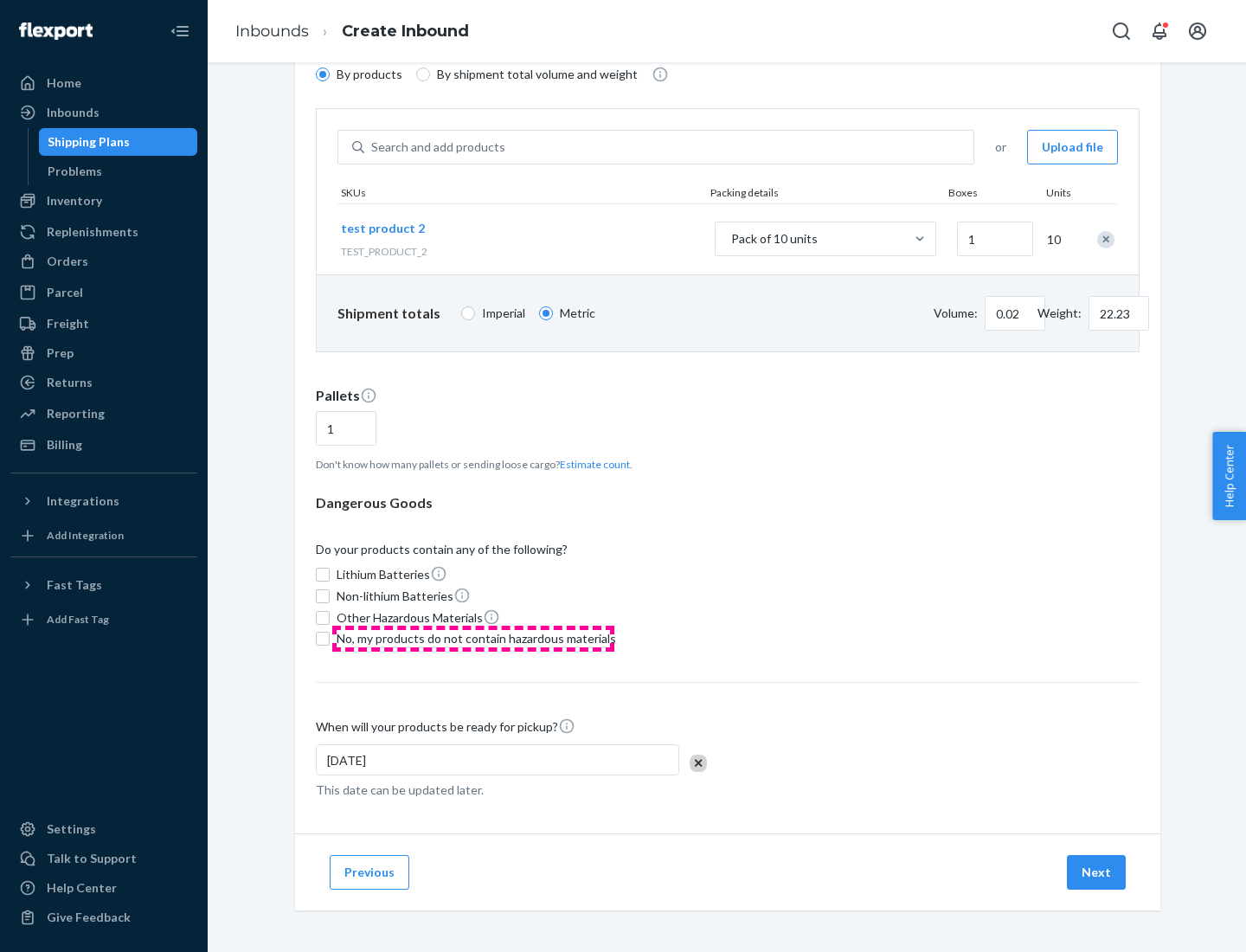
click at [473, 639] on span "No, my products do not contain hazardous materials" at bounding box center [476, 639] width 280 height 17
click at [329, 639] on input "No, my products do not contain hazardous materials" at bounding box center [323, 638] width 14 height 14
checkbox input "true"
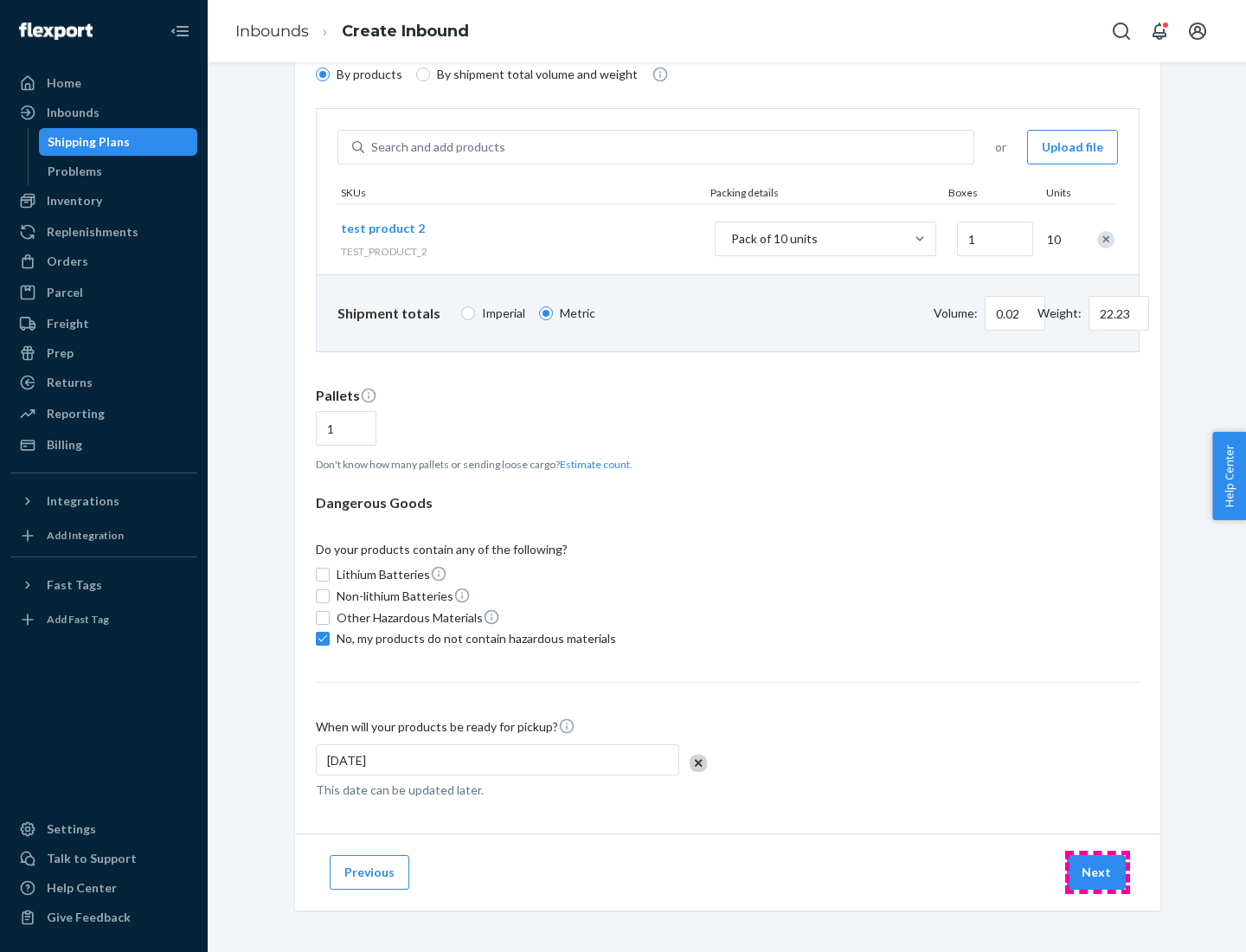
click at [1097, 872] on button "Next" at bounding box center [1096, 872] width 59 height 35
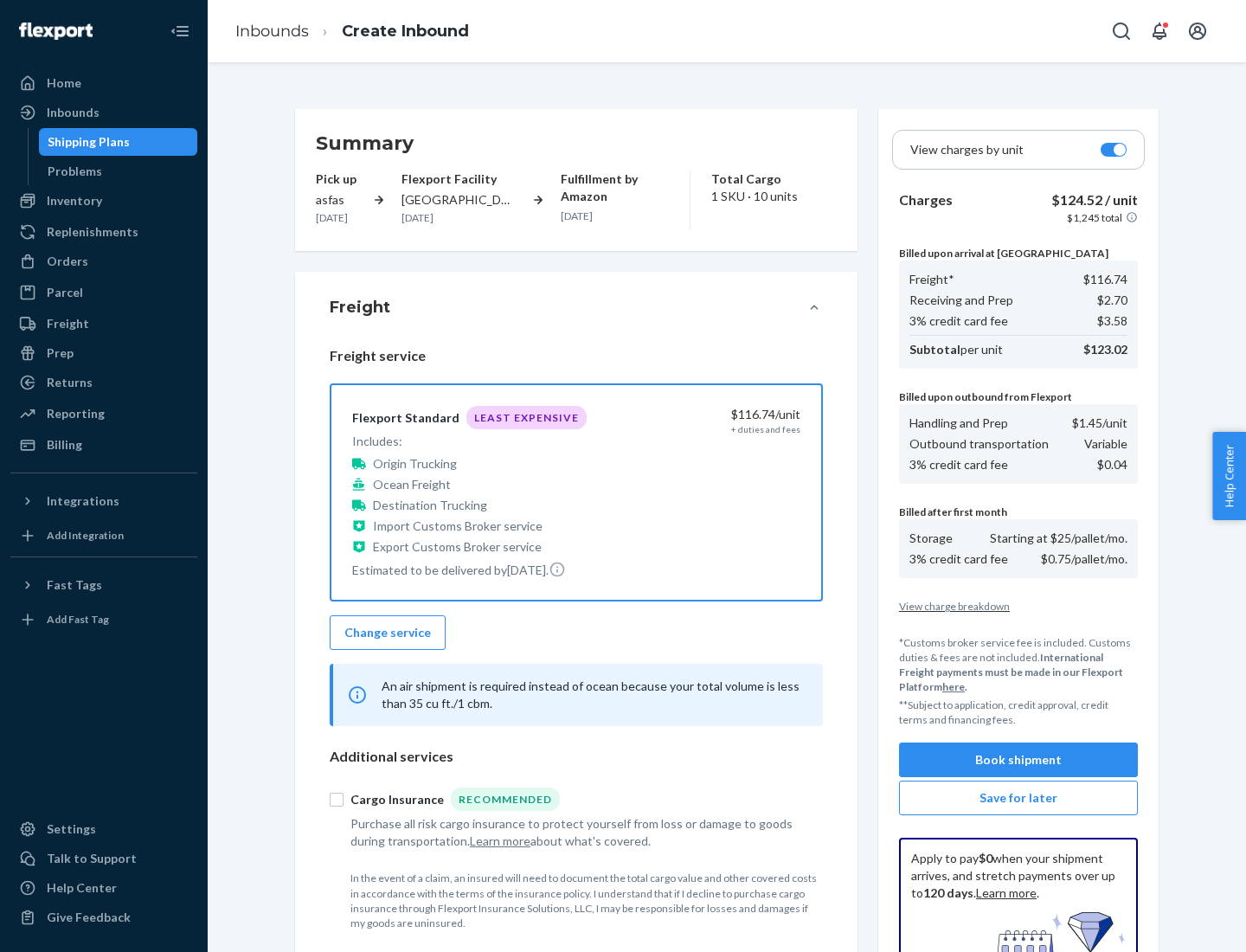
scroll to position [253, 0]
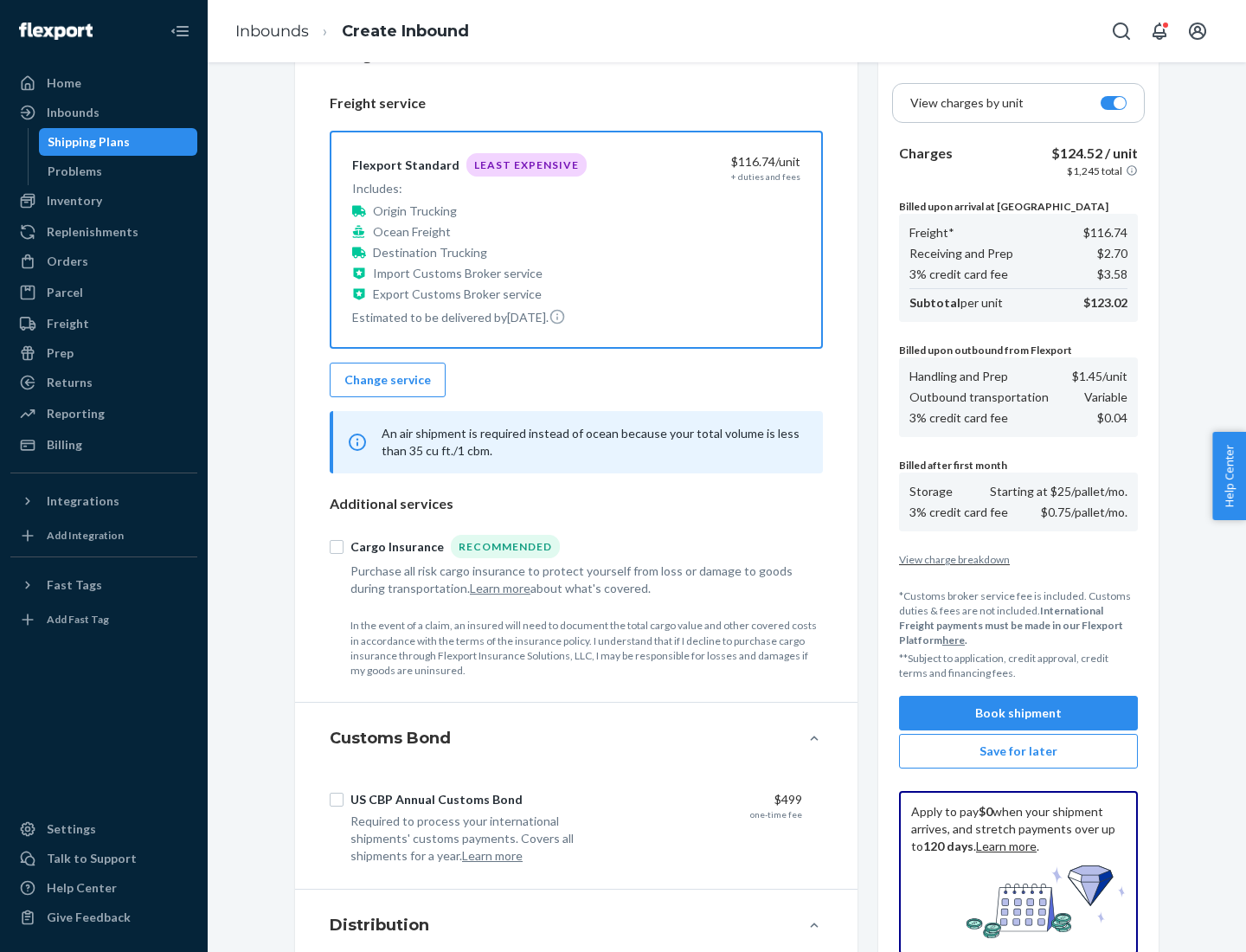
click at [1018, 713] on button "Book shipment" at bounding box center [1019, 712] width 239 height 35
